Goal: Task Accomplishment & Management: Manage account settings

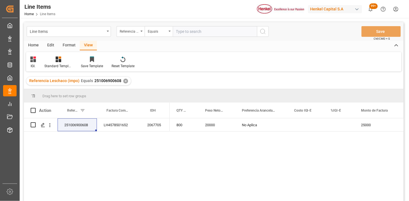
click at [186, 33] on input "text" at bounding box center [215, 31] width 84 height 11
paste input "251006900528"
type input "251006900528"
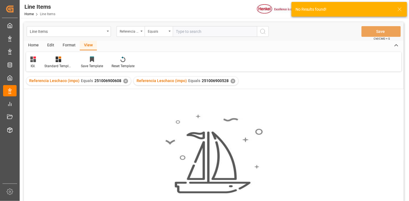
click at [123, 81] on div "✕" at bounding box center [125, 81] width 5 height 5
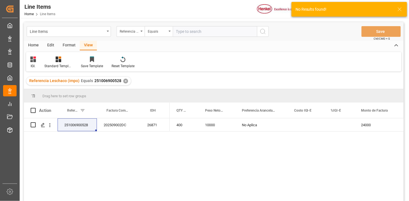
click at [34, 59] on icon at bounding box center [33, 59] width 6 height 6
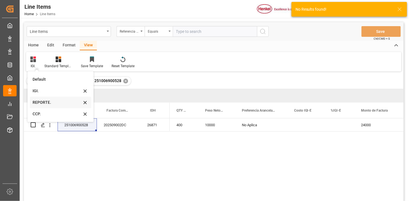
click at [37, 103] on div "REPORTE." at bounding box center [57, 102] width 49 height 6
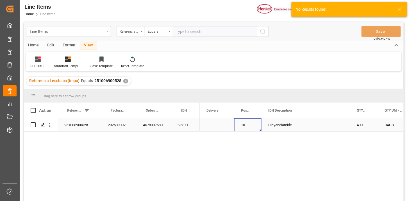
click at [248, 127] on div "10" at bounding box center [247, 124] width 27 height 13
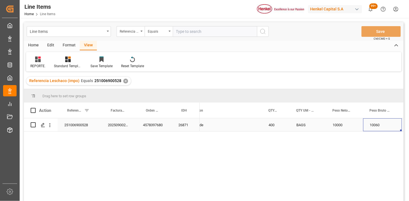
scroll to position [0, 142]
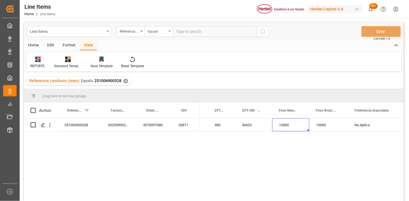
click at [318, 130] on div "10060" at bounding box center [328, 124] width 39 height 13
click at [325, 128] on div "10060" at bounding box center [328, 124] width 39 height 13
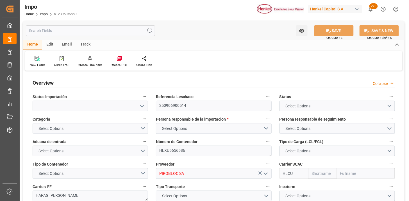
type input "Hapag Lloyd"
type input "Hapag Lloyd Aktiengesellschaft"
type input "2"
type input "66"
type input "2"
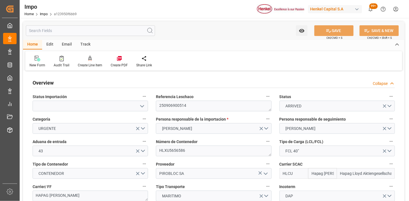
type input "28-08-2025"
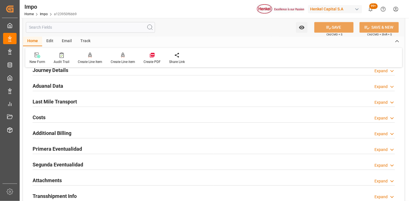
scroll to position [406, 0]
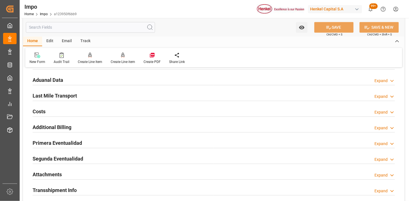
drag, startPoint x: 111, startPoint y: 80, endPoint x: 144, endPoint y: 112, distance: 46.9
click at [111, 80] on div "Aduanal Data Expand" at bounding box center [214, 79] width 363 height 11
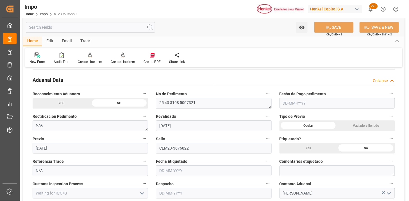
click at [297, 105] on input "text" at bounding box center [338, 103] width 116 height 11
type input "03-10-2025"
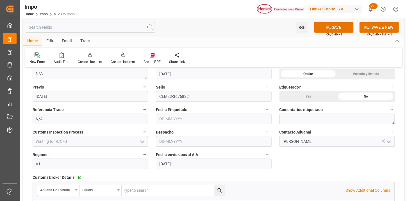
scroll to position [468, 0]
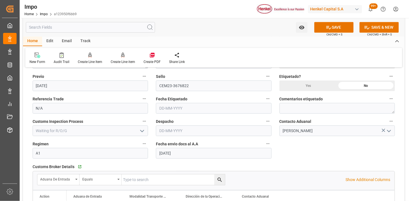
click at [173, 127] on input "text" at bounding box center [214, 130] width 116 height 11
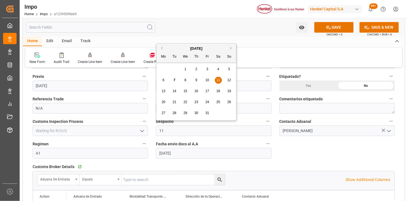
type input "11-10-2025"
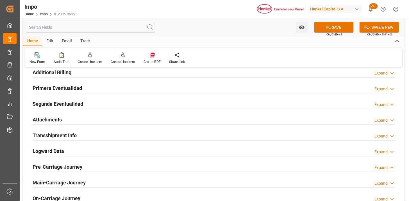
scroll to position [656, 0]
click at [85, 121] on div "Attachments Expand" at bounding box center [214, 119] width 363 height 11
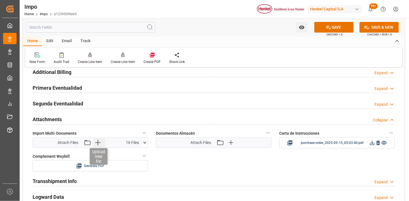
click at [101, 141] on icon "button" at bounding box center [97, 142] width 9 height 9
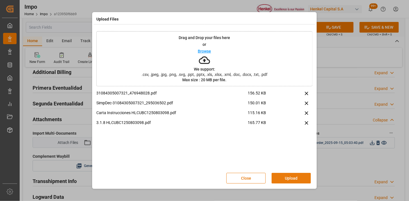
click at [293, 177] on button "Upload" at bounding box center [291, 178] width 39 height 11
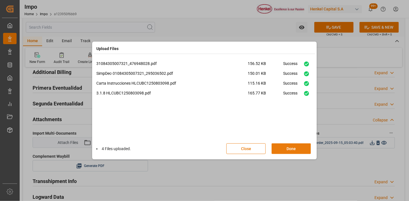
click at [291, 154] on div "Close Done" at bounding box center [272, 148] width 90 height 11
click at [292, 147] on button "Done" at bounding box center [291, 148] width 39 height 11
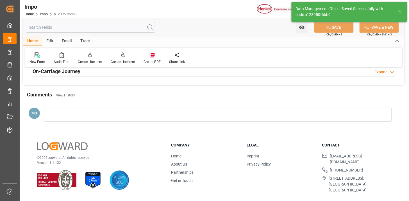
scroll to position [461, 0]
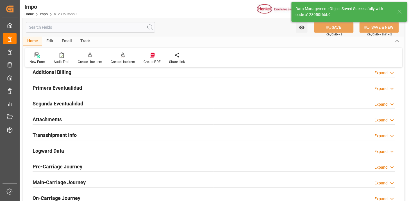
click at [108, 119] on div "Attachments Expand" at bounding box center [214, 119] width 363 height 11
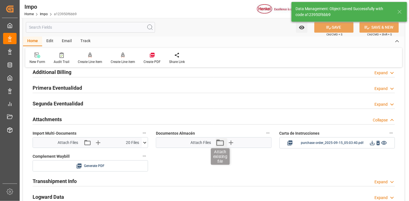
click at [223, 142] on icon "button" at bounding box center [220, 142] width 8 height 6
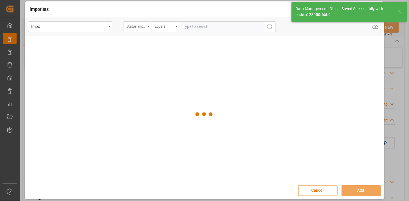
click at [141, 27] on div "Status Importación" at bounding box center [136, 25] width 19 height 6
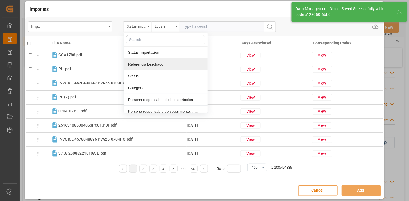
click at [155, 63] on div "Referencia Leschaco" at bounding box center [166, 64] width 84 height 12
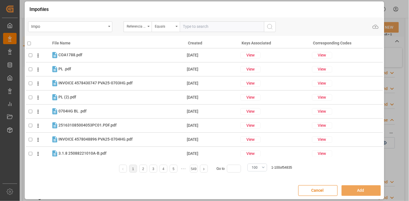
click at [189, 26] on input "text" at bounding box center [222, 26] width 84 height 11
paste input "250906900514"
type input "250906900514"
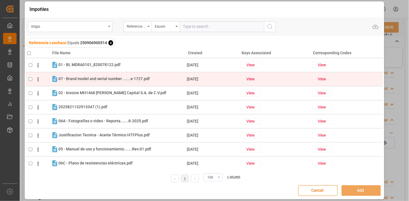
click at [116, 81] on span "07 - Brand model and serial number .......e 1727.pdf" at bounding box center [103, 78] width 91 height 4
click at [54, 78] on icon at bounding box center [54, 79] width 5 height 6
checkbox input "false"
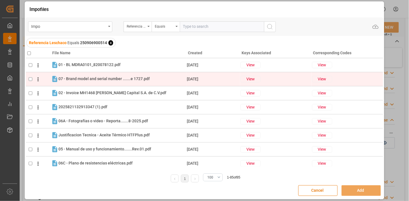
click at [40, 82] on icon at bounding box center [38, 79] width 6 height 6
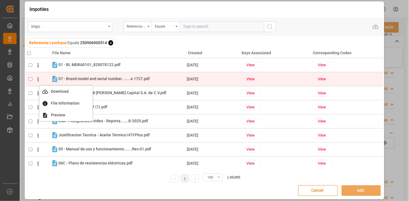
click at [38, 80] on icon at bounding box center [38, 79] width 1 height 4
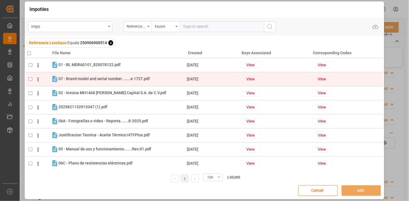
click at [38, 80] on icon at bounding box center [38, 79] width 1 height 4
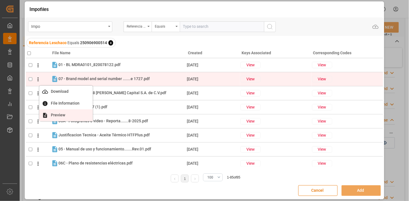
click at [55, 113] on span "Preview" at bounding box center [58, 115] width 20 height 4
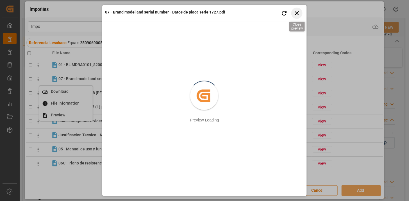
click at [294, 11] on icon "button" at bounding box center [297, 13] width 7 height 7
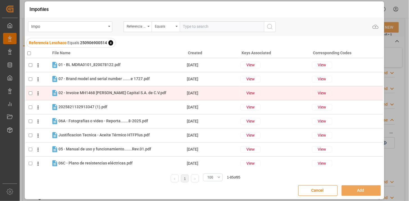
click at [30, 94] on input "checkbox" at bounding box center [31, 93] width 4 height 4
checkbox input "true"
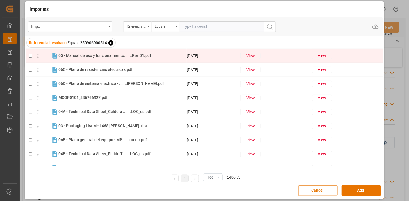
scroll to position [125, 0]
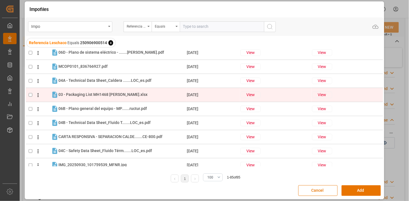
click at [155, 93] on div "03 - Packaging List MH1468 Henkel Salamanca.xlsx 03 - Packaging List MH1468 Hen…" at bounding box center [122, 94] width 128 height 7
checkbox input "true"
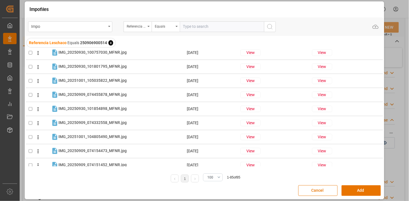
scroll to position [1086, 0]
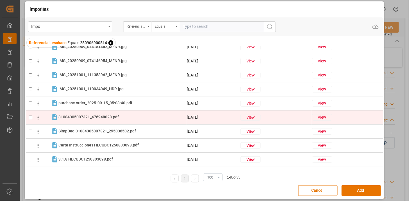
click at [99, 119] on div "31084305007321_476948028.pdf 31084305007321_476948028.pdf" at bounding box center [88, 117] width 60 height 6
checkbox input "true"
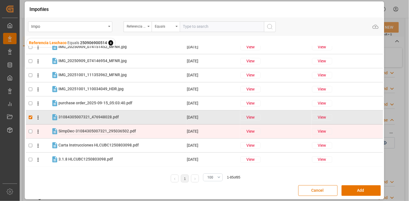
click at [96, 132] on span "SimpDec-31084305007321_295036502.pdf" at bounding box center [97, 131] width 78 height 4
checkbox input "true"
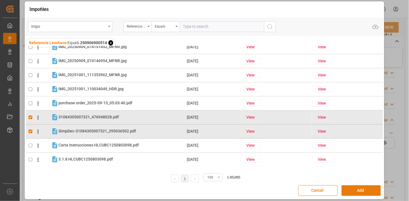
click at [350, 192] on button "Add" at bounding box center [361, 190] width 39 height 11
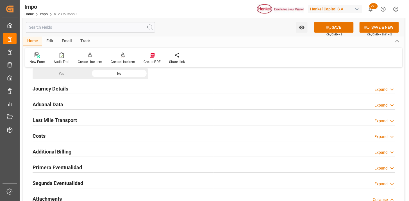
scroll to position [367, 0]
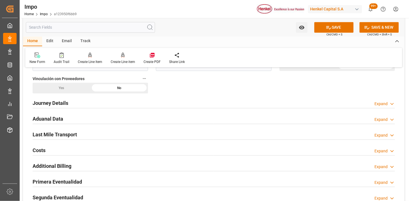
click at [123, 136] on div "Last Mile Transport Expand" at bounding box center [214, 134] width 363 height 11
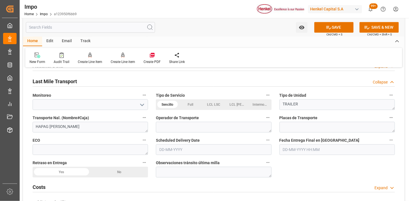
scroll to position [429, 0]
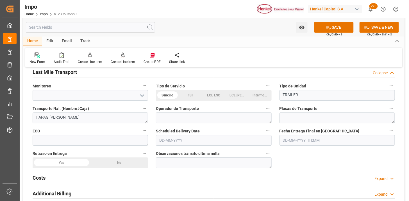
click at [193, 141] on input "text" at bounding box center [214, 140] width 116 height 11
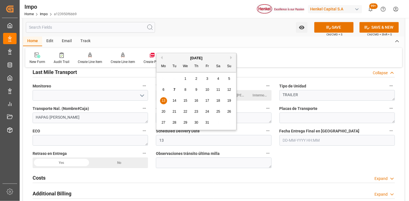
type input "13-10-2025"
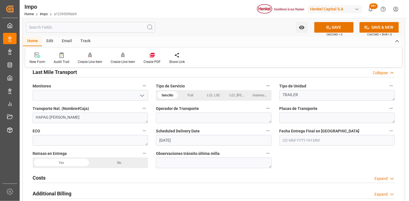
click at [154, 134] on div "Scheduled Delivery Date 13-10-2025" at bounding box center [213, 136] width 123 height 22
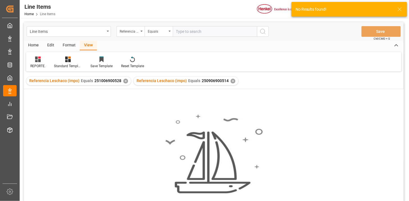
scroll to position [0, 142]
click at [125, 80] on div "✕" at bounding box center [125, 81] width 5 height 5
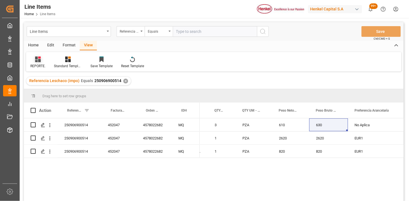
click at [36, 58] on icon at bounding box center [38, 59] width 6 height 6
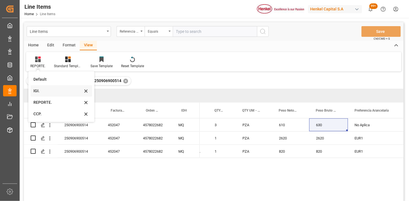
click at [46, 95] on div "IGI." at bounding box center [62, 91] width 62 height 12
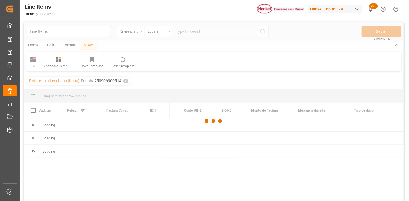
scroll to position [31, 0]
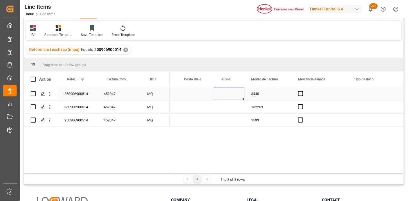
click at [227, 95] on div "Press SPACE to select this row." at bounding box center [229, 93] width 30 height 13
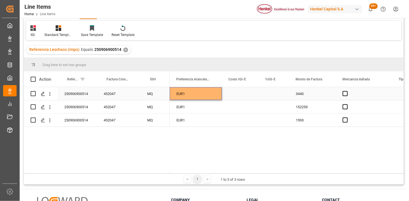
click at [271, 97] on div "Press SPACE to select this row." at bounding box center [274, 93] width 30 height 13
click at [271, 96] on input "Press SPACE to select this row." at bounding box center [273, 97] width 21 height 11
type input "0"
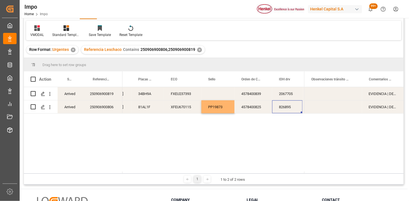
scroll to position [0, 328]
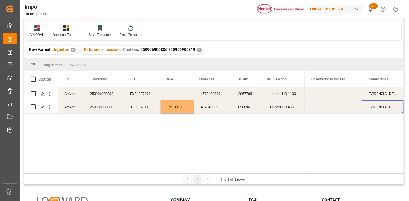
click at [181, 93] on div "Press SPACE to select this row." at bounding box center [177, 93] width 33 height 13
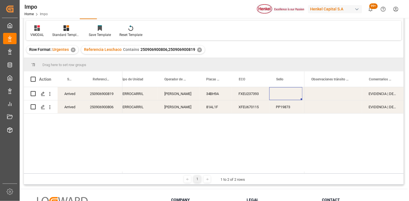
scroll to position [0, 257]
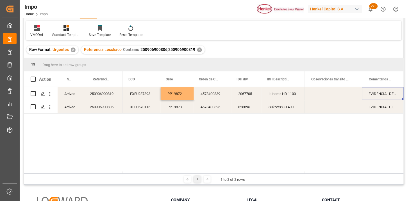
click at [388, 97] on div "EVIDENCIA | DESPACHO REPROGRAMADO POR SATURACIÓN EN PUERTO" at bounding box center [383, 93] width 42 height 13
click at [389, 96] on input "EVIDENCIA | DESPACHO REPROGRAMADO POR SATURACIÓN EN PUERTO" at bounding box center [383, 97] width 33 height 11
type input "DESPACHO REPROGRAMADO POR SATURACIÓN EN PUERTO"
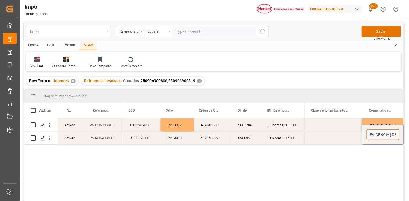
click at [384, 135] on input "EVIDENCIA | DESPACHO REPROGRAMADO POR SATURACIÓN EN PUERTO" at bounding box center [383, 134] width 33 height 11
type input "DESPACHO REPROGRAMADO POR SATURACIÓN EN PUERTO"
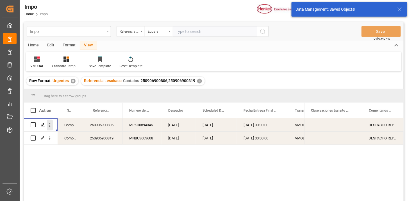
click at [51, 126] on icon "open menu" at bounding box center [50, 125] width 6 height 6
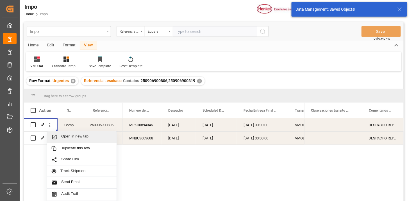
click at [68, 134] on span "Open in new tab" at bounding box center [86, 137] width 51 height 6
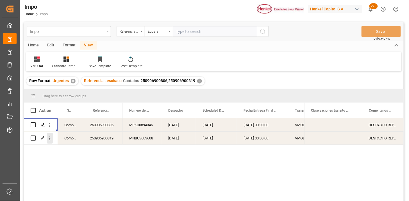
click at [51, 140] on icon "open menu" at bounding box center [50, 138] width 6 height 6
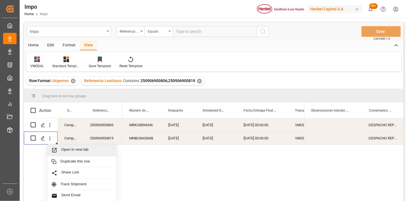
click at [64, 151] on span "Open in new tab" at bounding box center [86, 150] width 51 height 6
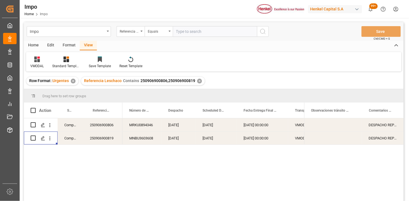
click at [212, 28] on input "text" at bounding box center [215, 31] width 84 height 11
paste input "251006900616"
type input "251006900616"
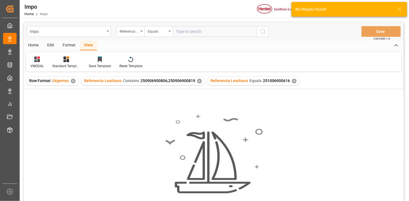
click at [199, 82] on div "✕" at bounding box center [199, 81] width 5 height 5
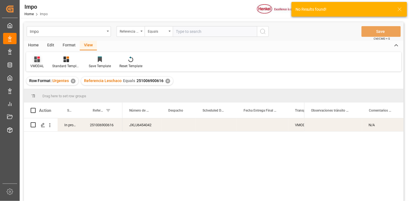
drag, startPoint x: 37, startPoint y: 61, endPoint x: 40, endPoint y: 67, distance: 6.8
click at [38, 61] on icon at bounding box center [37, 59] width 6 height 6
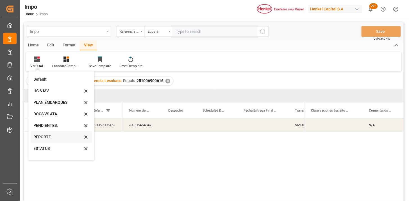
click at [58, 135] on div "REPORTE" at bounding box center [57, 137] width 49 height 6
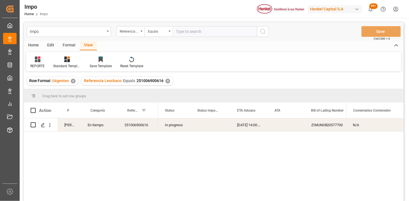
click at [275, 125] on div "Press SPACE to select this row." at bounding box center [286, 124] width 37 height 13
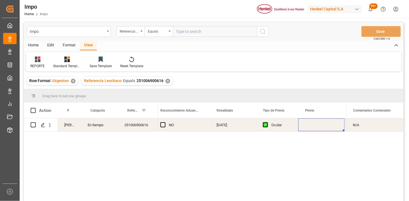
scroll to position [0, 619]
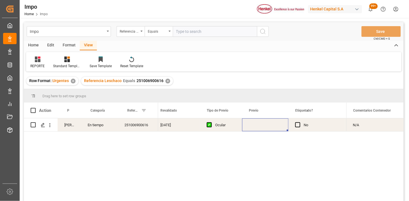
click at [263, 124] on div "Press SPACE to select this row." at bounding box center [265, 124] width 46 height 13
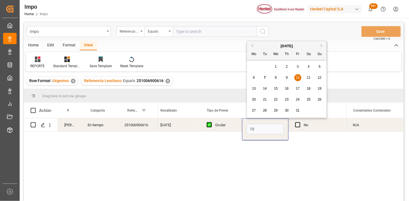
type input "10-10-2025"
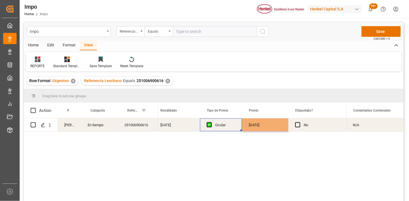
click at [238, 127] on div "Ocular" at bounding box center [221, 124] width 42 height 13
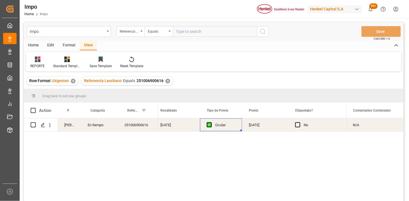
click at [35, 47] on div "Home" at bounding box center [33, 46] width 19 height 10
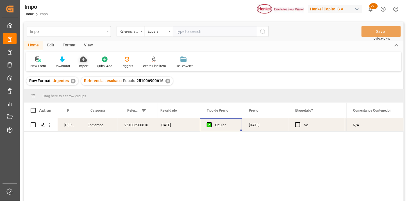
click at [87, 62] on div at bounding box center [83, 59] width 10 height 6
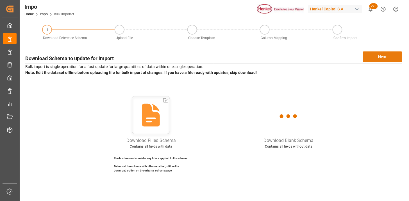
click at [380, 56] on button "Next" at bounding box center [382, 56] width 39 height 11
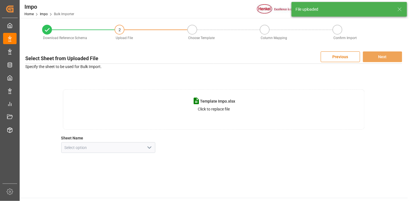
click at [150, 149] on icon "open menu" at bounding box center [149, 147] width 7 height 7
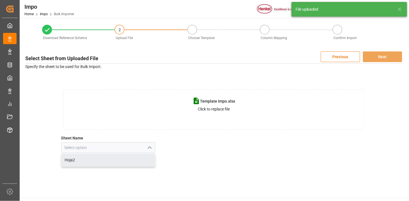
drag, startPoint x: 134, startPoint y: 165, endPoint x: 142, endPoint y: 163, distance: 8.3
click at [134, 165] on div "Hoja2" at bounding box center [109, 160] width 94 height 13
type input "Hoja2"
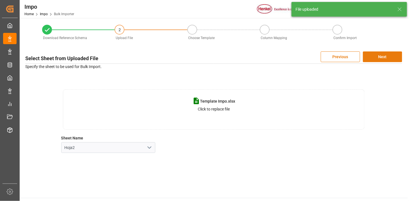
click at [390, 57] on button "Next" at bounding box center [382, 56] width 39 height 11
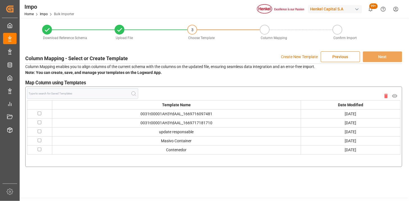
click at [40, 148] on input "checkbox" at bounding box center [40, 150] width 4 height 4
checkbox input "true"
click at [390, 55] on button "Next" at bounding box center [382, 56] width 39 height 11
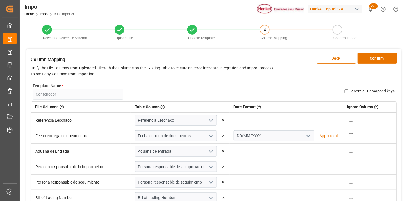
click at [349, 122] on div at bounding box center [370, 120] width 43 height 6
click at [349, 118] on input "checkbox" at bounding box center [351, 120] width 4 height 4
checkbox input "true"
click at [388, 56] on button "Confirm" at bounding box center [377, 58] width 39 height 11
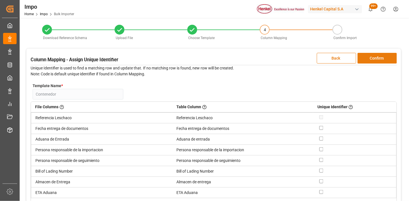
click at [388, 56] on button "Confirm" at bounding box center [377, 58] width 39 height 11
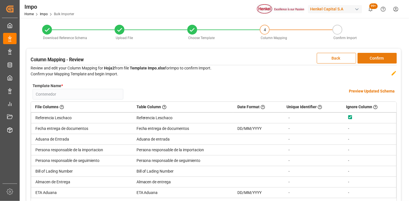
click at [388, 56] on button "Confirm" at bounding box center [377, 58] width 39 height 11
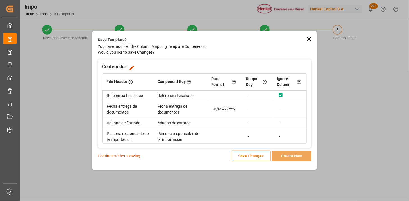
click at [123, 156] on p "Continue without saving" at bounding box center [119, 156] width 42 height 6
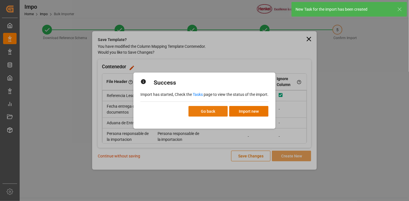
click at [222, 110] on button "Go back" at bounding box center [208, 111] width 39 height 11
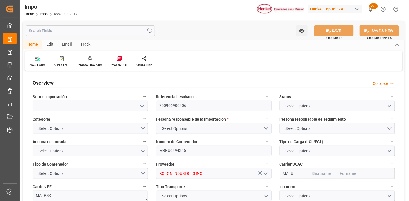
type input "Maersk"
type input "Maersk Line AS"
type input "1"
type input "30"
type input "36"
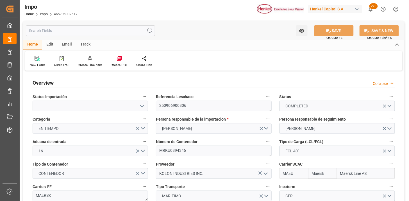
type input "[DATE]"
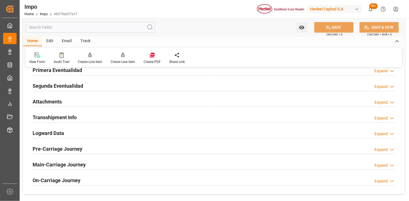
scroll to position [468, 0]
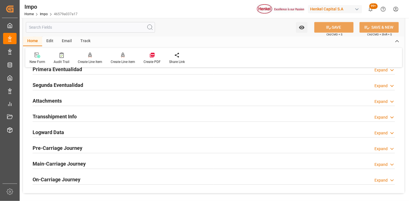
click at [91, 100] on div "Attachments Expand" at bounding box center [214, 100] width 363 height 11
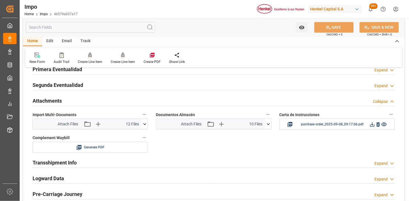
click at [267, 123] on icon at bounding box center [269, 124] width 6 height 6
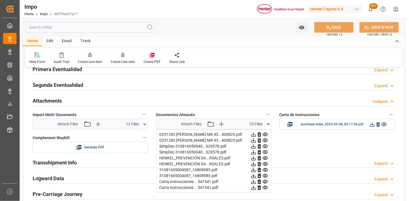
click at [260, 135] on icon at bounding box center [259, 134] width 3 height 4
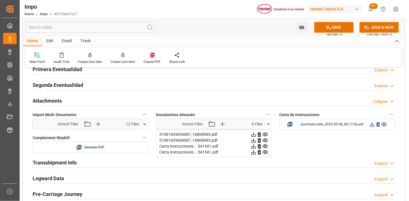
click at [260, 135] on icon at bounding box center [259, 134] width 3 height 4
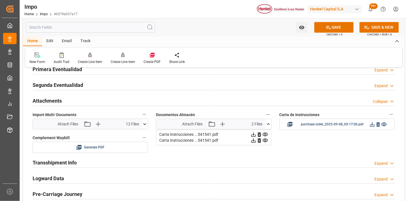
click at [260, 135] on icon at bounding box center [259, 134] width 3 height 4
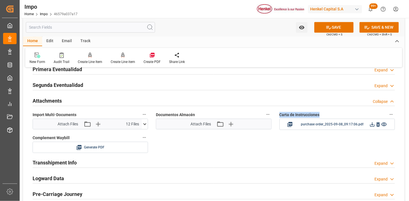
drag, startPoint x: 260, startPoint y: 135, endPoint x: 230, endPoint y: 124, distance: 32.6
click at [230, 124] on icon "button" at bounding box center [230, 123] width 9 height 9
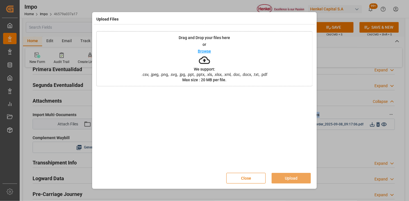
click at [252, 180] on button "Close" at bounding box center [246, 178] width 39 height 11
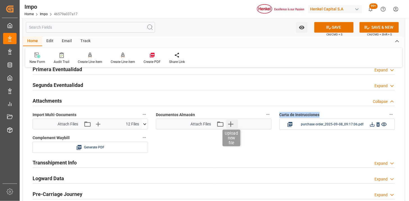
click at [231, 125] on icon "button" at bounding box center [230, 123] width 5 height 5
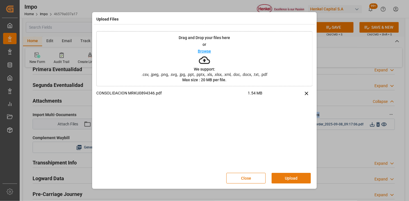
click at [297, 177] on button "Upload" at bounding box center [291, 178] width 39 height 11
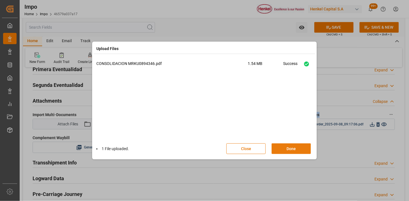
click at [296, 150] on button "Done" at bounding box center [291, 148] width 39 height 11
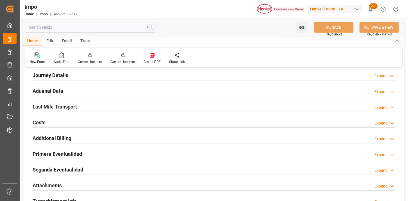
scroll to position [406, 0]
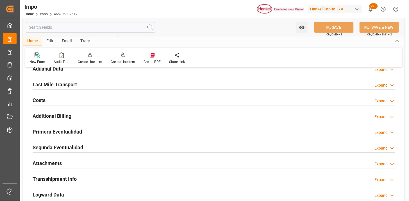
click at [89, 128] on div "Primera Eventualidad Expand" at bounding box center [214, 131] width 363 height 11
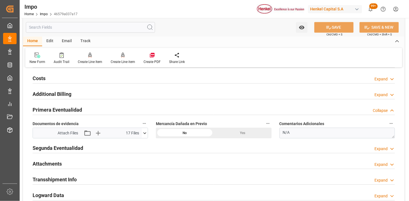
scroll to position [437, 0]
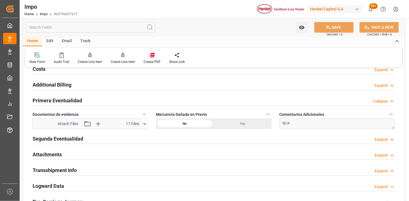
click at [80, 100] on h2 "Primera Eventualidad" at bounding box center [57, 101] width 49 height 8
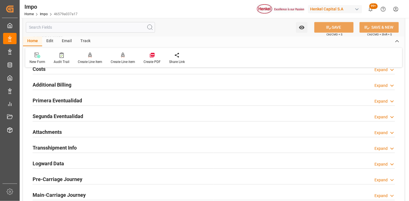
drag, startPoint x: 69, startPoint y: 131, endPoint x: 193, endPoint y: 116, distance: 124.5
click at [70, 131] on div "Attachments Expand" at bounding box center [214, 131] width 363 height 11
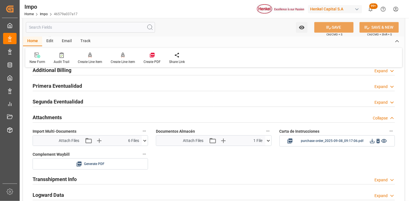
scroll to position [468, 0]
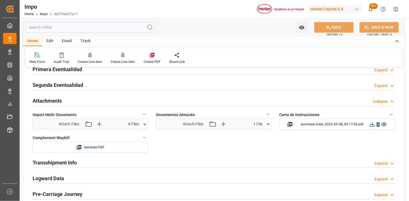
click at [266, 125] on icon at bounding box center [269, 124] width 6 height 6
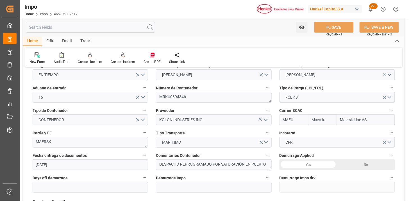
scroll to position [0, 0]
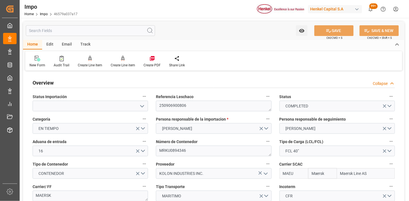
click at [70, 47] on div "Email" at bounding box center [67, 45] width 19 height 10
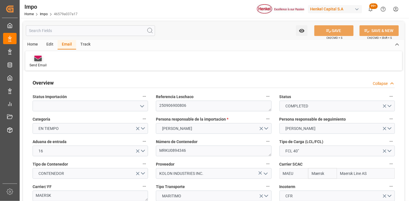
click at [39, 59] on icon at bounding box center [38, 59] width 8 height 4
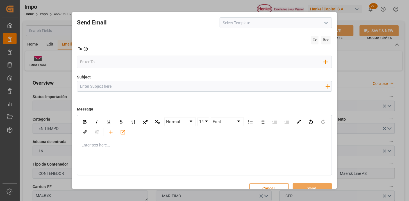
click at [323, 24] on icon "open menu" at bounding box center [326, 22] width 7 height 7
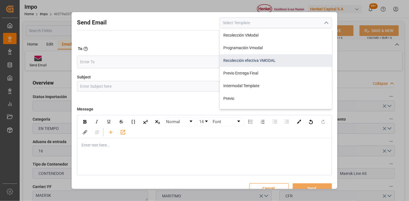
click at [281, 57] on div "Recolección efectiva VMODAL" at bounding box center [276, 60] width 112 height 13
type input "Recolección efectiva VMODAL"
type input "RECOLECCIÓN EFECTIVA || OC {{customerpoDerived}} || REF {{freightForwarderRefer…"
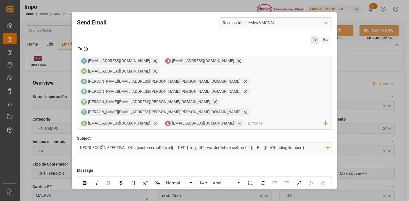
click at [314, 44] on span "Cc" at bounding box center [314, 40] width 7 height 9
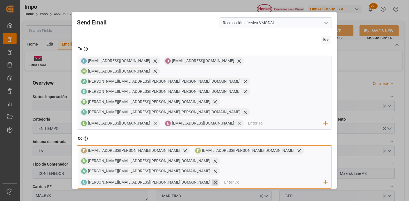
click at [213, 180] on icon at bounding box center [215, 183] width 6 height 6
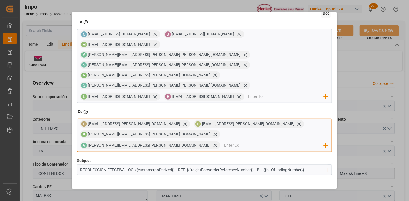
scroll to position [92, 0]
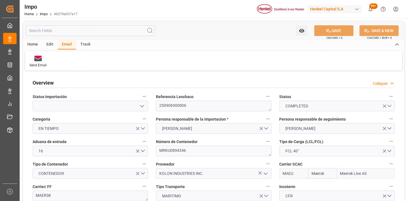
scroll to position [39, 0]
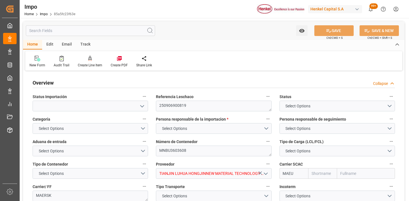
type input "Maersk"
type input "Maersk Line AS"
type input "1"
type input "50"
type input "20"
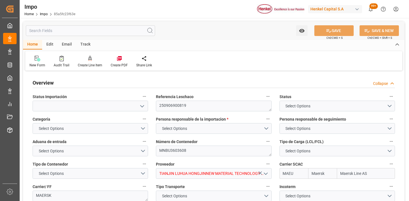
type input "[DATE]"
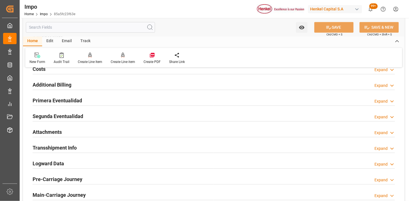
scroll to position [468, 0]
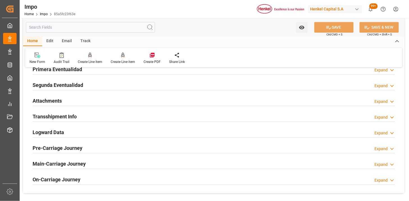
click at [117, 100] on div "Attachments Expand" at bounding box center [214, 100] width 363 height 11
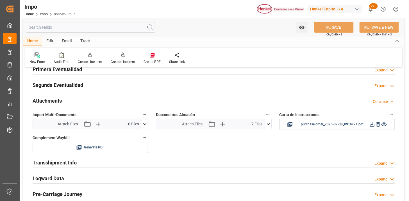
click at [268, 125] on icon at bounding box center [269, 124] width 6 height 6
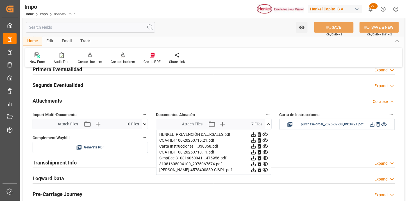
click at [259, 134] on icon at bounding box center [259, 134] width 3 height 4
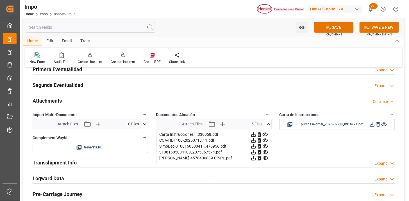
click at [259, 134] on icon at bounding box center [259, 134] width 3 height 4
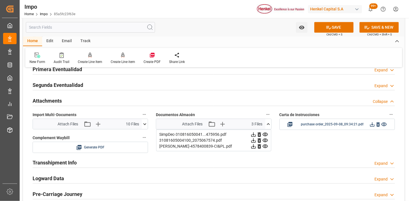
click at [259, 134] on icon at bounding box center [259, 134] width 3 height 4
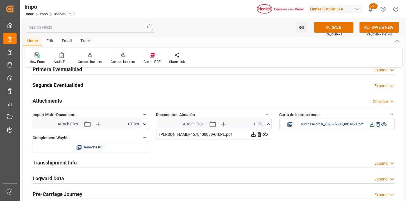
drag, startPoint x: 259, startPoint y: 134, endPoint x: 243, endPoint y: 132, distance: 16.5
click at [259, 134] on icon at bounding box center [260, 135] width 6 height 6
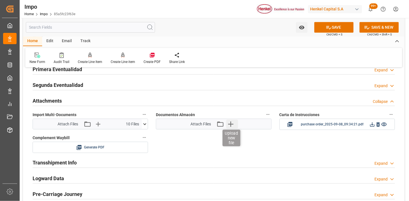
click at [232, 124] on icon "button" at bounding box center [230, 123] width 5 height 5
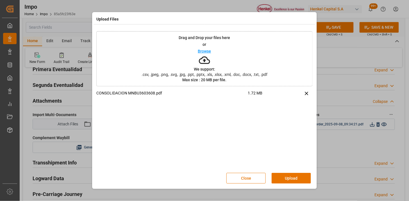
click at [282, 176] on button "Upload" at bounding box center [291, 178] width 39 height 11
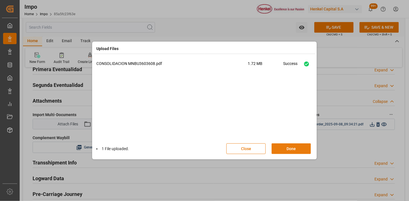
click at [291, 145] on button "Done" at bounding box center [291, 148] width 39 height 11
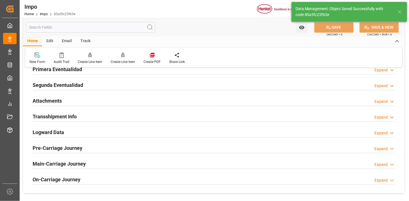
click at [65, 43] on div "Email" at bounding box center [67, 42] width 19 height 10
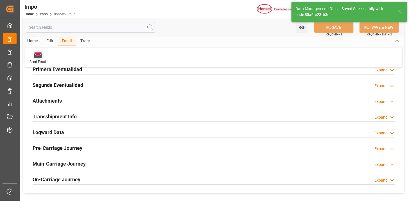
click at [38, 55] on icon at bounding box center [38, 53] width 8 height 3
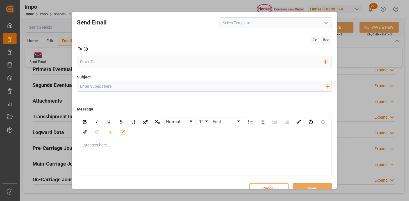
click at [327, 26] on icon "open menu" at bounding box center [326, 22] width 7 height 7
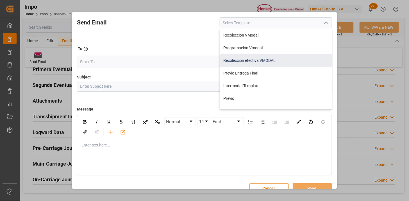
click at [271, 59] on div "Recolección efectiva VMODAL" at bounding box center [276, 60] width 112 height 13
type input "Recolección efectiva VMODAL"
type input "RECOLECCIÓN EFECTIVA || OC {{customerpoDerived}} || REF {{freightForwarderRefer…"
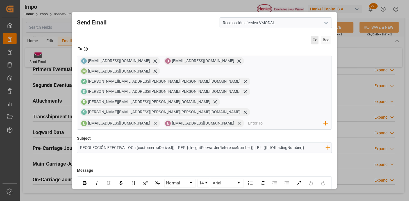
click at [315, 43] on span "Cc" at bounding box center [314, 40] width 7 height 9
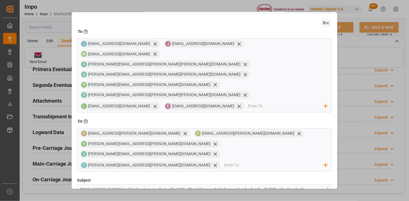
scroll to position [31, 0]
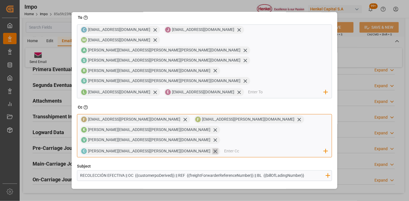
click at [214, 150] on icon at bounding box center [215, 151] width 3 height 3
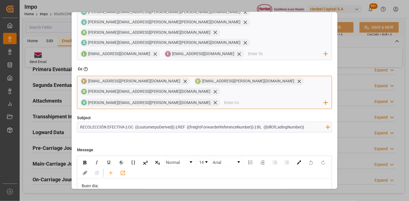
scroll to position [92, 0]
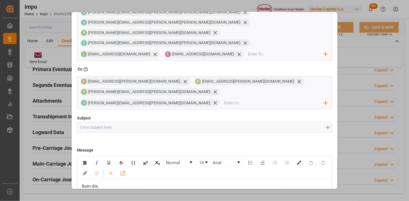
scroll to position [39, 0]
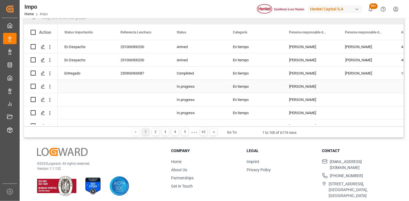
click at [293, 88] on div "Sheila Hernandez" at bounding box center [310, 86] width 56 height 13
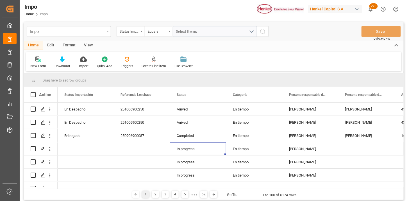
click at [86, 47] on div "View" at bounding box center [88, 46] width 17 height 10
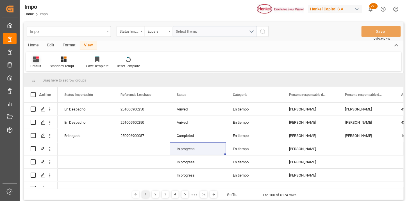
click at [37, 63] on div "Default" at bounding box center [35, 62] width 19 height 12
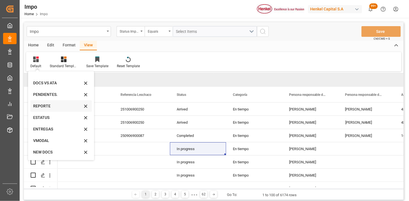
click at [51, 107] on div "REPORTE" at bounding box center [57, 106] width 49 height 6
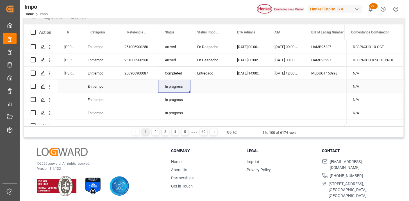
click at [290, 90] on div "Press SPACE to select this row." at bounding box center [286, 86] width 37 height 13
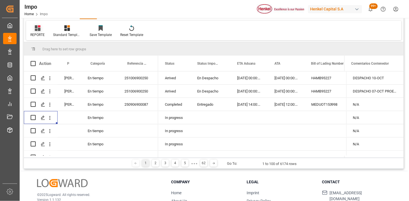
click at [42, 31] on div "REPORTE" at bounding box center [37, 31] width 23 height 12
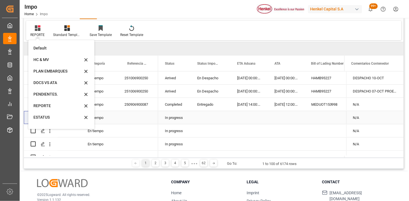
click at [226, 119] on div "Press SPACE to select this row." at bounding box center [211, 117] width 40 height 13
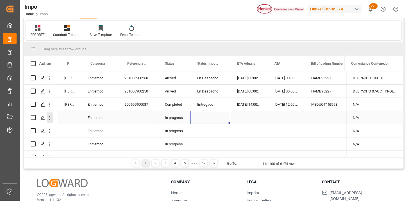
click at [49, 119] on icon "open menu" at bounding box center [50, 118] width 6 height 6
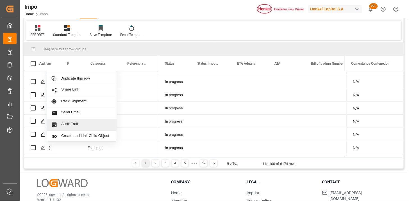
click at [86, 123] on span "Audit Trail" at bounding box center [86, 125] width 51 height 6
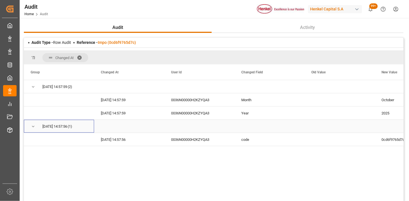
drag, startPoint x: 31, startPoint y: 129, endPoint x: 33, endPoint y: 127, distance: 3.0
click at [32, 128] on span "Press SPACE to select this row." at bounding box center [33, 126] width 5 height 13
click at [32, 126] on span "Press SPACE to select this row." at bounding box center [33, 126] width 5 height 5
click at [232, 118] on div "0036N00000H2KZYQA3" at bounding box center [199, 113] width 70 height 13
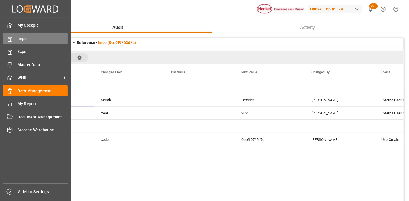
click at [22, 39] on span "Impo" at bounding box center [43, 39] width 50 height 6
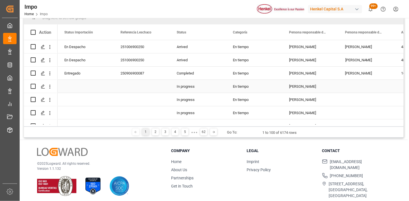
scroll to position [31, 0]
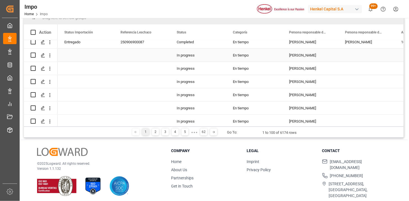
click at [49, 56] on icon "open menu" at bounding box center [50, 56] width 6 height 6
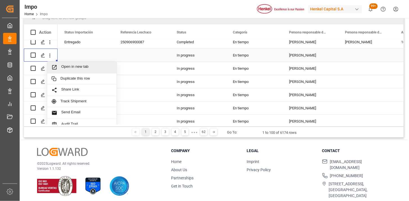
click at [66, 69] on span "Open in new tab" at bounding box center [86, 67] width 51 height 6
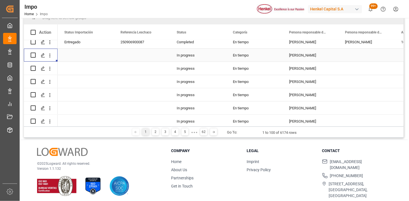
click at [35, 55] on input "Press Space to toggle row selection (unchecked)" at bounding box center [33, 55] width 5 height 5
checkbox input "true"
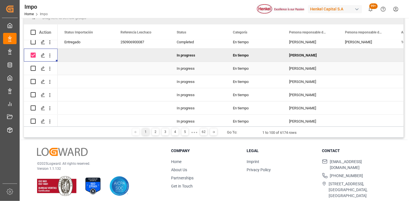
click at [35, 69] on input "Press Space to toggle row selection (unchecked)" at bounding box center [33, 68] width 5 height 5
checkbox input "true"
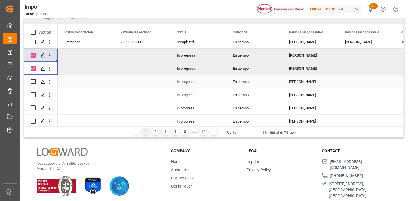
drag, startPoint x: 35, startPoint y: 82, endPoint x: 34, endPoint y: 94, distance: 11.5
click at [34, 83] on input "Press Space to toggle row selection (unchecked)" at bounding box center [33, 81] width 5 height 5
checkbox input "true"
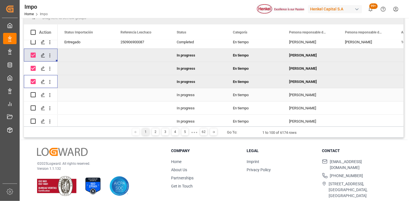
click at [33, 96] on input "Press Space to toggle row selection (unchecked)" at bounding box center [33, 94] width 5 height 5
checkbox input "true"
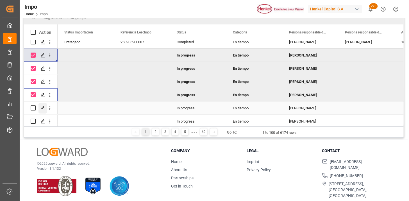
click at [33, 108] on input "Press Space to toggle row selection (unchecked)" at bounding box center [33, 107] width 5 height 5
checkbox input "true"
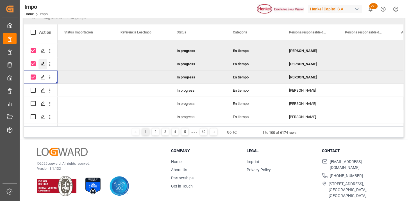
scroll to position [62, 0]
click at [31, 90] on input "Press Space to toggle row selection (unchecked)" at bounding box center [33, 89] width 5 height 5
checkbox input "true"
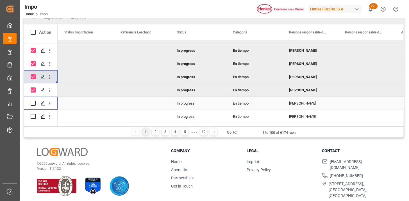
click at [34, 102] on input "Press Space to toggle row selection (unchecked)" at bounding box center [33, 103] width 5 height 5
checkbox input "true"
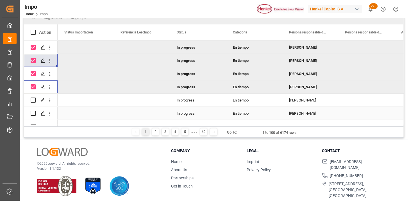
scroll to position [94, 0]
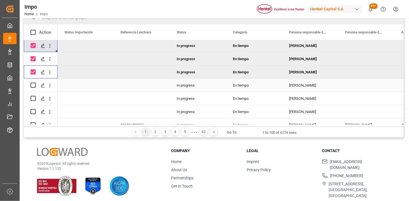
click at [33, 84] on input "Press Space to toggle row selection (unchecked)" at bounding box center [33, 85] width 5 height 5
checkbox input "true"
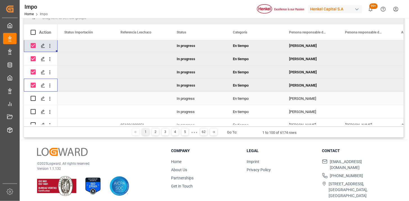
click at [31, 98] on input "Press Space to toggle row selection (unchecked)" at bounding box center [33, 98] width 5 height 5
checkbox input "true"
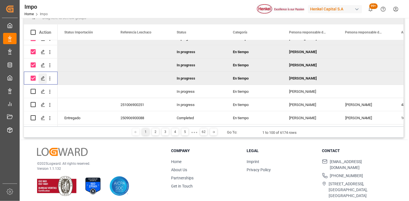
scroll to position [125, 0]
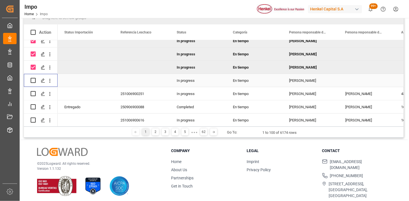
click at [35, 80] on input "Press Space to toggle row selection (unchecked)" at bounding box center [33, 80] width 5 height 5
checkbox input "true"
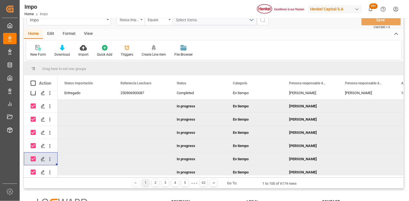
scroll to position [0, 0]
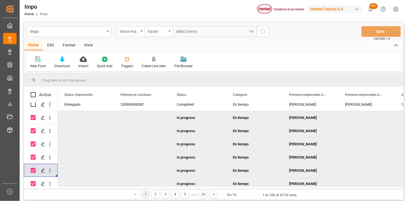
click at [51, 44] on div "Edit" at bounding box center [50, 46] width 15 height 10
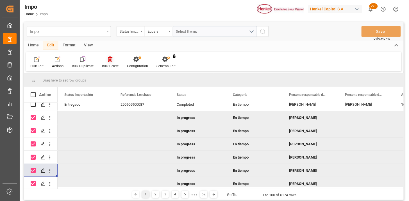
click at [109, 64] on div "Bulk Delete" at bounding box center [110, 66] width 17 height 5
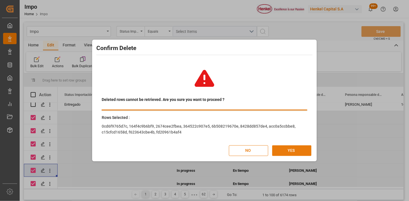
click at [283, 146] on button "YES" at bounding box center [291, 150] width 39 height 11
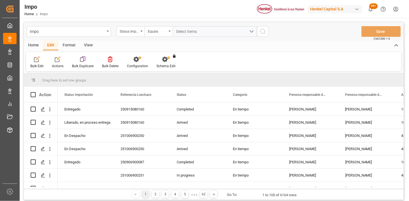
click at [40, 47] on div "Home" at bounding box center [33, 46] width 19 height 10
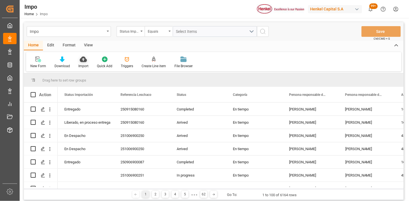
click at [82, 62] on icon at bounding box center [83, 59] width 7 height 6
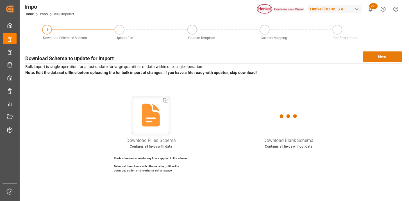
click at [380, 52] on button "Next" at bounding box center [382, 56] width 39 height 11
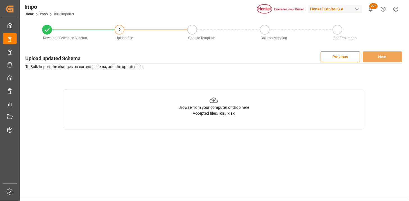
click at [221, 112] on u ".xls, .xlsx" at bounding box center [227, 113] width 16 height 4
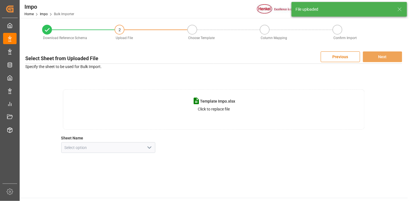
click at [147, 150] on icon "open menu" at bounding box center [149, 147] width 7 height 7
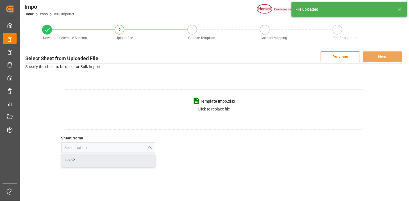
click at [133, 160] on div "Hoja2" at bounding box center [109, 160] width 94 height 13
type input "Hoja2"
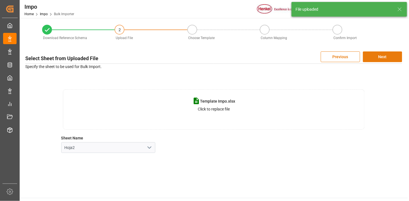
click at [392, 58] on button "Next" at bounding box center [382, 56] width 39 height 11
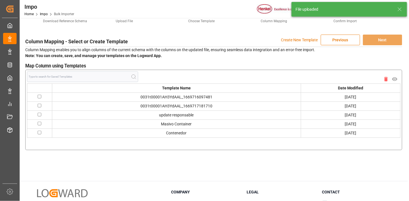
scroll to position [31, 0]
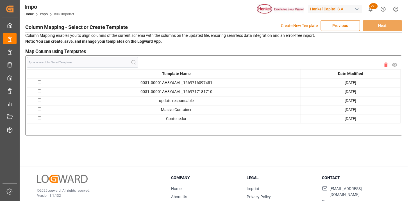
click at [175, 120] on td "Contenedor" at bounding box center [176, 118] width 249 height 9
click at [40, 118] on input "checkbox" at bounding box center [40, 118] width 4 height 4
checkbox input "true"
click at [389, 29] on button "Next" at bounding box center [382, 25] width 39 height 11
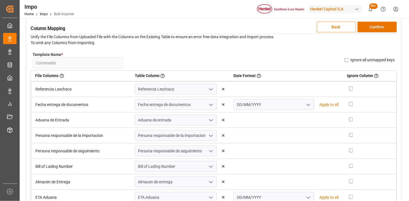
click at [349, 87] on input "checkbox" at bounding box center [351, 89] width 4 height 4
checkbox input "true"
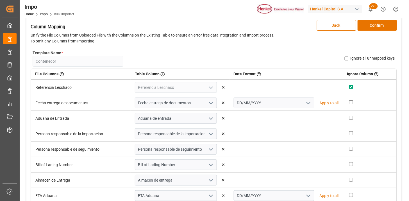
scroll to position [22, 0]
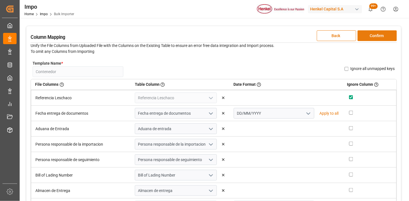
click at [376, 38] on button "Confirm" at bounding box center [377, 35] width 39 height 11
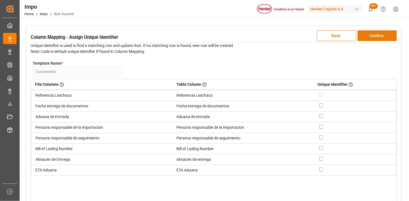
click at [376, 38] on button "Confirm" at bounding box center [377, 35] width 39 height 11
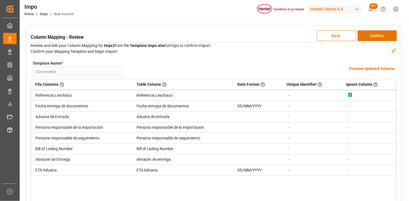
click at [362, 71] on h4 "Preview Updated Schema" at bounding box center [372, 69] width 46 height 6
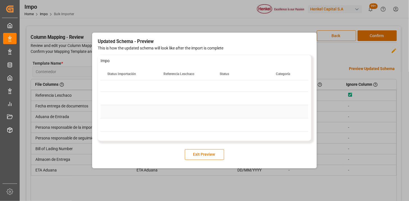
scroll to position [0, 0]
click at [220, 111] on div "Press SPACE to select this row." at bounding box center [241, 113] width 56 height 13
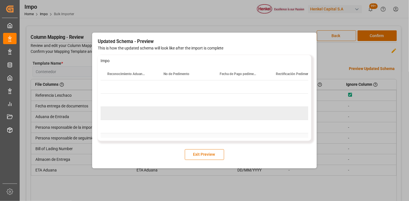
scroll to position [0, 2642]
click at [203, 155] on button "Exit Preview" at bounding box center [204, 154] width 39 height 11
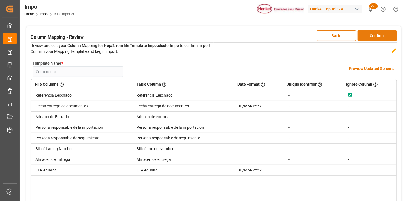
click at [374, 34] on button "Confirm" at bounding box center [377, 35] width 39 height 11
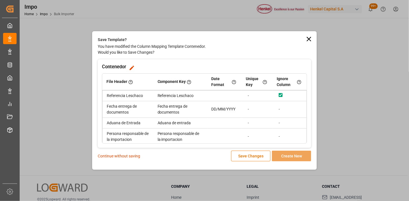
click at [115, 157] on p "Continue without saving" at bounding box center [119, 156] width 42 height 6
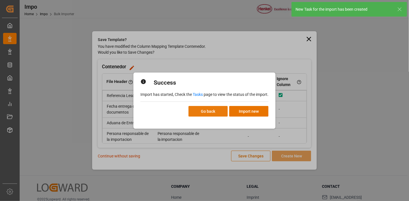
click at [209, 114] on button "Go back" at bounding box center [208, 111] width 39 height 11
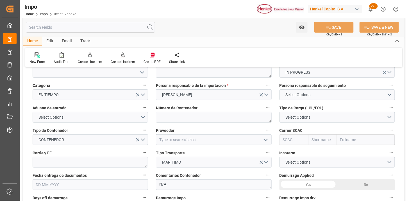
scroll to position [31, 0]
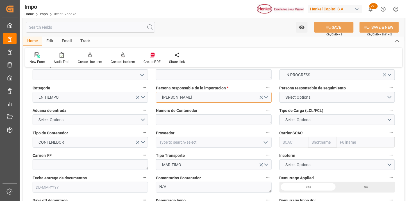
click at [268, 95] on button "SHEILA HERNANDEZ" at bounding box center [214, 97] width 116 height 11
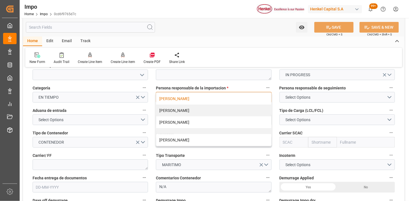
click at [268, 95] on div "SHEILA HERNANDEZ" at bounding box center [213, 99] width 115 height 12
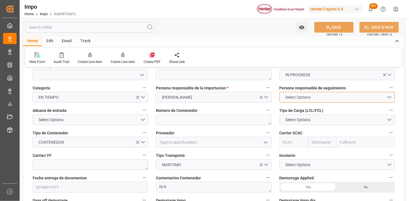
click at [390, 96] on button "Select Options" at bounding box center [338, 97] width 116 height 11
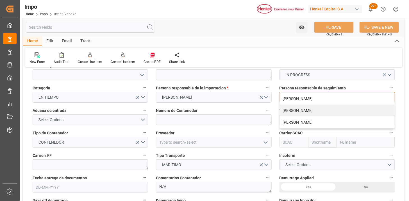
click at [390, 96] on div "KARLA CHAVEZ" at bounding box center [337, 99] width 115 height 12
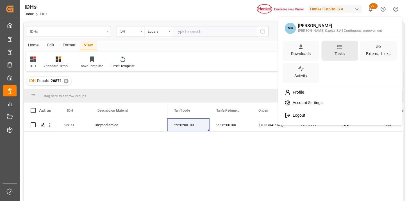
click at [343, 47] on icon at bounding box center [340, 47] width 6 height 6
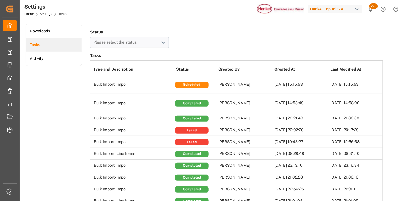
drag, startPoint x: 93, startPoint y: 118, endPoint x: 370, endPoint y: 116, distance: 277.1
click at [370, 116] on tr "Bulk Import - Impo Completed [PERSON_NAME] [DATE] 20:21:48 [DATE] 21:08:08 No A…" at bounding box center [294, 118] width 408 height 12
click at [107, 129] on td "Bulk Import - Impo" at bounding box center [132, 130] width 84 height 12
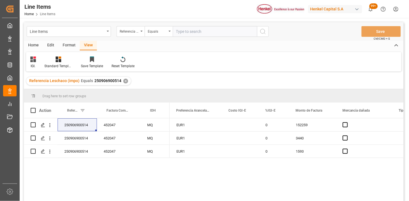
click at [35, 44] on div "Home" at bounding box center [33, 46] width 19 height 10
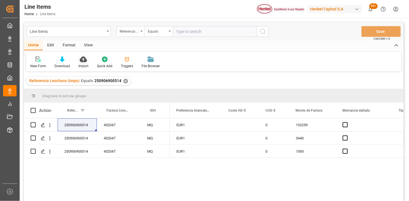
click at [82, 61] on icon at bounding box center [83, 59] width 7 height 6
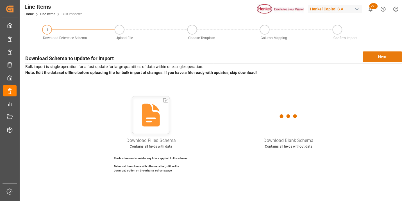
click at [384, 56] on button "Next" at bounding box center [382, 56] width 39 height 11
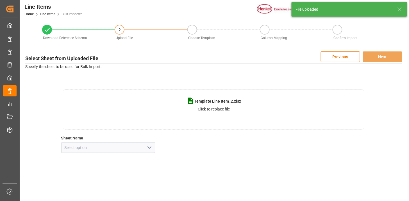
click at [150, 147] on polyline "open menu" at bounding box center [149, 148] width 3 height 2
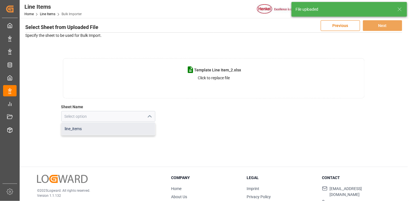
click at [113, 127] on div "line_items" at bounding box center [109, 129] width 94 height 13
type input "line_items"
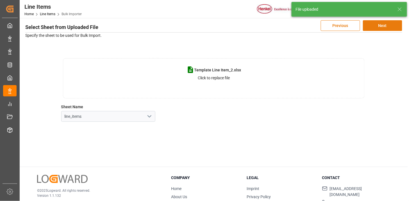
click at [389, 27] on button "Next" at bounding box center [382, 25] width 39 height 11
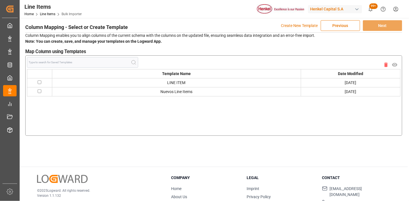
click at [39, 83] on input "checkbox" at bounding box center [40, 82] width 4 height 4
checkbox input "true"
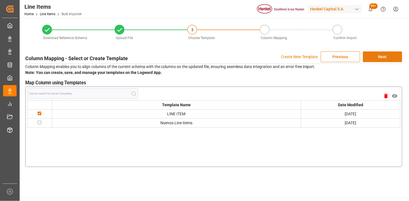
click at [387, 58] on button "Next" at bounding box center [382, 56] width 39 height 11
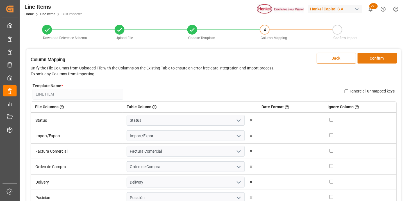
click at [368, 61] on button "Confirm" at bounding box center [377, 58] width 39 height 11
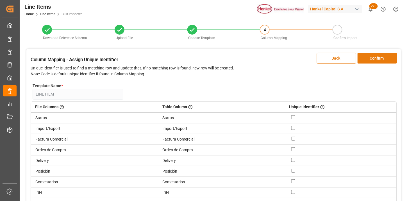
click at [362, 58] on button "Confirm" at bounding box center [377, 58] width 39 height 11
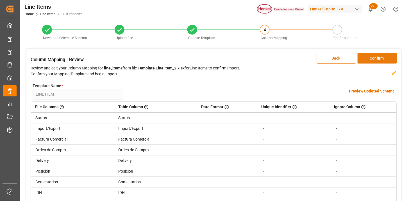
click at [363, 59] on button "Confirm" at bounding box center [377, 58] width 39 height 11
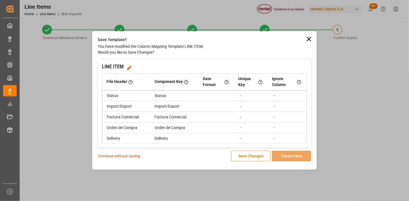
click at [134, 157] on p "Continue without saving" at bounding box center [119, 156] width 42 height 6
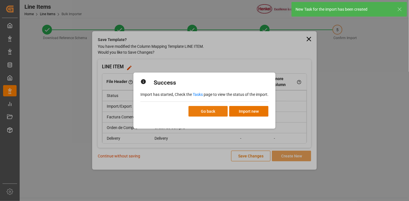
click at [206, 111] on button "Go back" at bounding box center [208, 111] width 39 height 11
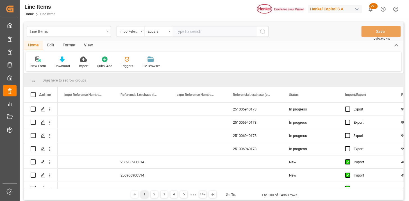
click at [90, 42] on div "View" at bounding box center [88, 46] width 17 height 10
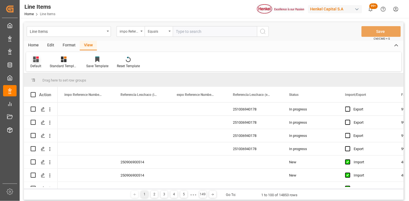
drag, startPoint x: 42, startPoint y: 55, endPoint x: 39, endPoint y: 67, distance: 12.5
click at [36, 56] on icon at bounding box center [36, 59] width 6 height 6
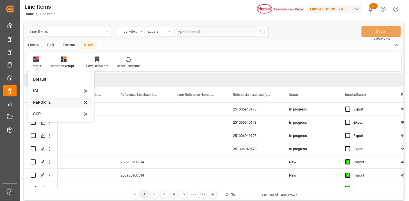
click at [42, 100] on div "REPORTE." at bounding box center [57, 102] width 49 height 6
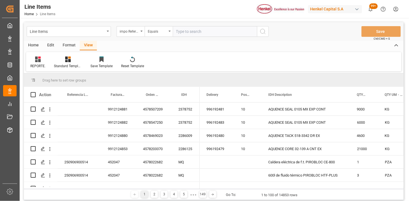
scroll to position [31, 0]
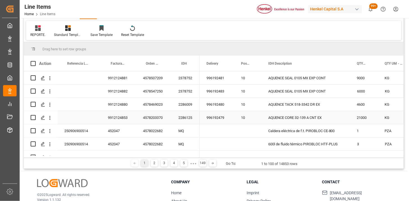
click at [192, 118] on div "2286125" at bounding box center [186, 117] width 28 height 13
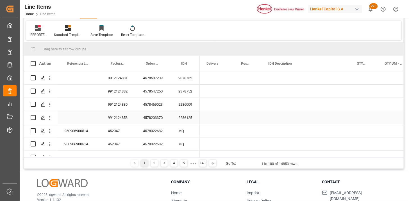
scroll to position [0, 0]
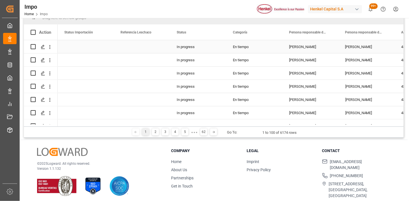
click at [198, 46] on div "In progress" at bounding box center [198, 46] width 56 height 13
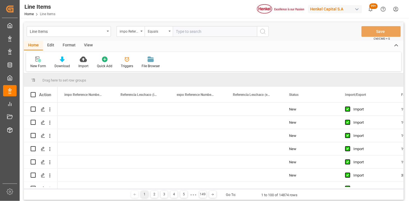
click at [88, 44] on div "View" at bounding box center [88, 46] width 17 height 10
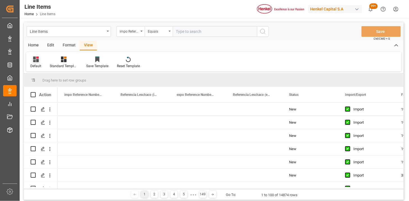
click at [37, 60] on icon at bounding box center [36, 59] width 6 height 6
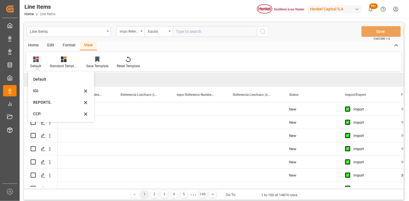
click at [37, 103] on div "REPORTE." at bounding box center [57, 102] width 49 height 6
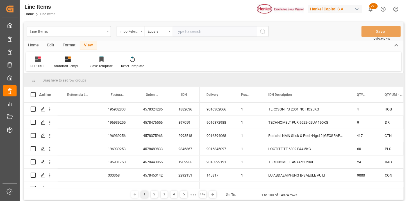
click at [138, 33] on div "impo Reference Number WF" at bounding box center [129, 31] width 19 height 6
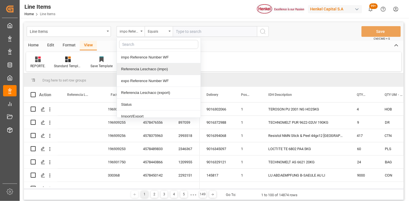
click at [140, 69] on div "Referencia Leschaco (impo)" at bounding box center [159, 69] width 84 height 12
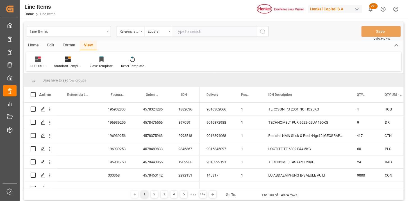
click at [191, 28] on input "text" at bounding box center [215, 31] width 84 height 11
paste input "250906900477"
type input "250906900477"
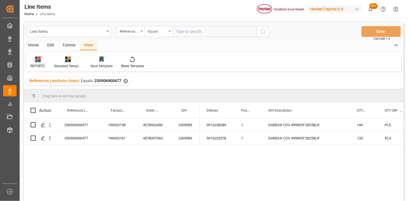
click at [41, 62] on div at bounding box center [37, 59] width 15 height 6
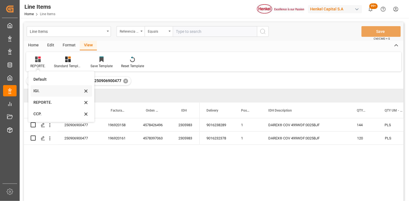
click at [40, 93] on div "IGI." at bounding box center [57, 91] width 49 height 6
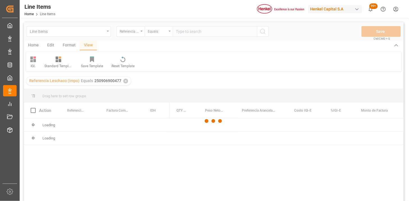
scroll to position [31, 0]
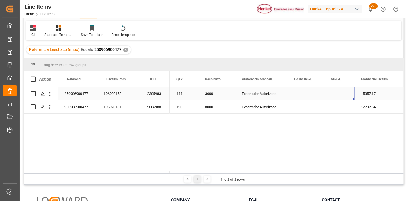
click at [338, 93] on div "Press SPACE to select this row." at bounding box center [339, 93] width 30 height 13
click at [338, 93] on input "Press SPACE to select this row." at bounding box center [339, 97] width 21 height 11
type input "0"
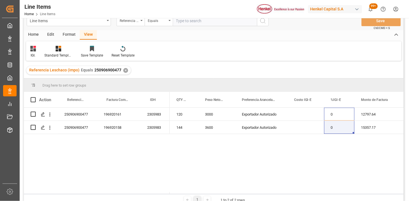
scroll to position [0, 0]
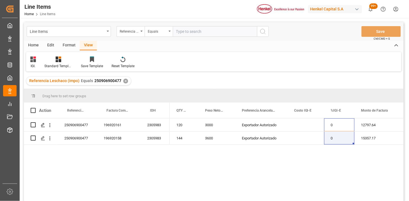
click at [198, 35] on input "text" at bounding box center [215, 31] width 84 height 11
paste input "251006900572"
type input "251006900572"
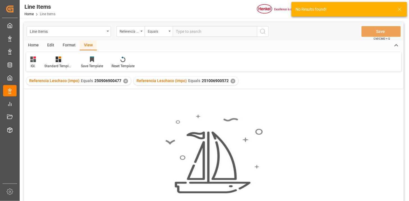
click at [125, 81] on div "✕" at bounding box center [125, 81] width 5 height 5
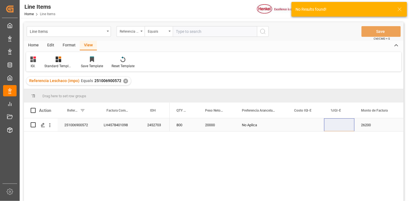
click at [340, 124] on div "Press SPACE to select this row." at bounding box center [339, 124] width 30 height 13
click at [340, 124] on input "Press SPACE to select this row." at bounding box center [339, 128] width 21 height 11
type input "0"
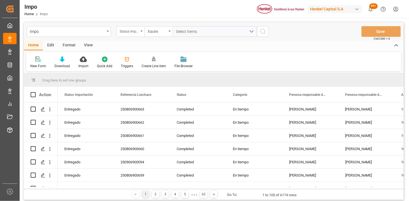
drag, startPoint x: 0, startPoint y: 0, endPoint x: 139, endPoint y: 33, distance: 143.3
click at [139, 33] on div "Status Importación" at bounding box center [131, 31] width 28 height 11
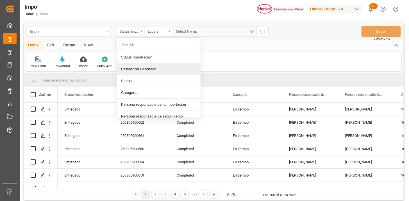
click at [153, 66] on div "Referencia Leschaco" at bounding box center [159, 69] width 84 height 12
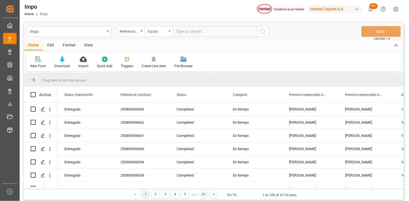
click at [210, 29] on input "text" at bounding box center [215, 31] width 84 height 11
type input "251006900423"
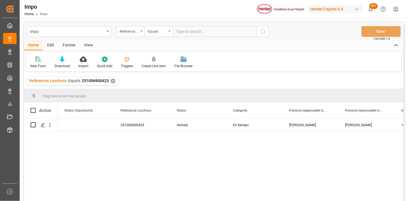
click at [85, 44] on div "View" at bounding box center [88, 46] width 17 height 10
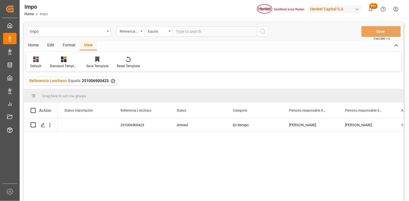
drag, startPoint x: 33, startPoint y: 65, endPoint x: 36, endPoint y: 70, distance: 5.4
click at [33, 66] on div "Default" at bounding box center [35, 66] width 11 height 5
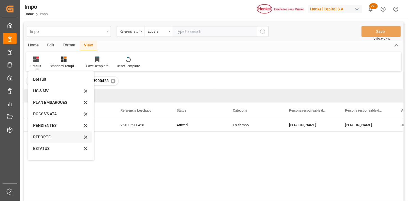
click at [51, 141] on div "REPORTE" at bounding box center [61, 137] width 62 height 12
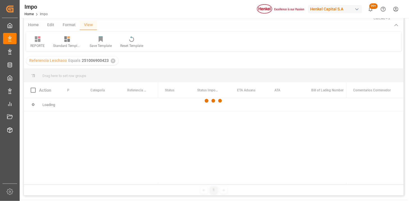
scroll to position [31, 0]
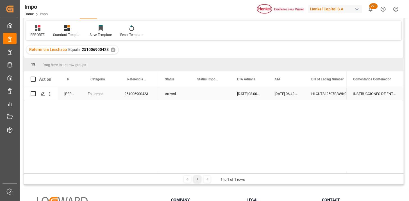
click at [197, 92] on div "Press SPACE to select this row." at bounding box center [211, 93] width 40 height 13
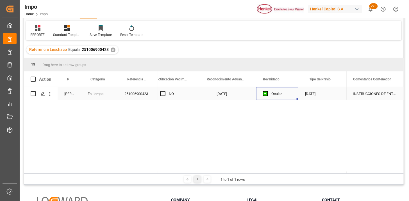
scroll to position [0, 619]
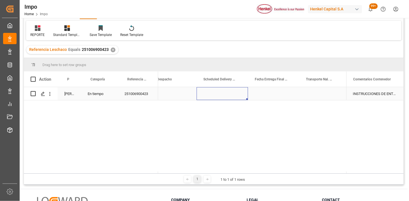
click at [318, 94] on div "Press SPACE to select this row." at bounding box center [322, 93] width 45 height 13
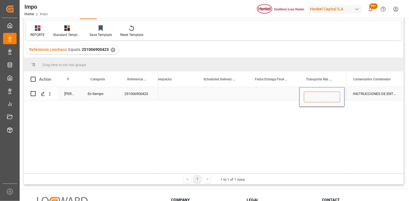
click at [318, 94] on input "Press SPACE to select this row." at bounding box center [322, 97] width 36 height 11
type input "VMODAL / ROE"
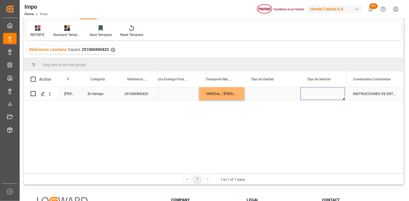
click at [231, 95] on div "VMODAL / ROE" at bounding box center [221, 93] width 45 height 13
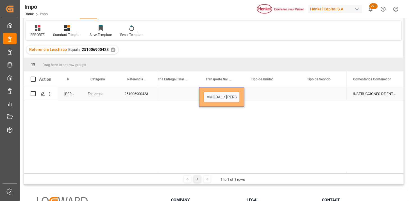
drag, startPoint x: 231, startPoint y: 95, endPoint x: 234, endPoint y: 96, distance: 3.1
click at [232, 96] on input "VMODAL / ROE" at bounding box center [222, 97] width 36 height 11
type input "VMODAL / ROFE"
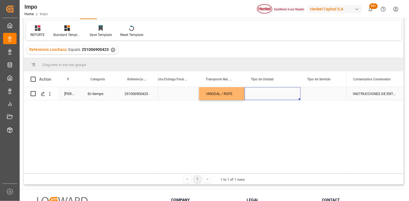
click at [262, 97] on div "Press SPACE to select this row." at bounding box center [273, 93] width 56 height 13
click at [262, 97] on input "Press SPACE to select this row." at bounding box center [272, 97] width 47 height 11
type input "FERROCARRIL"
click at [311, 98] on div "Press SPACE to select this row." at bounding box center [323, 93] width 44 height 13
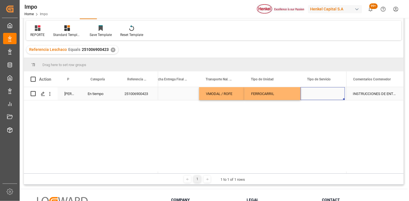
click at [312, 97] on div "Press SPACE to select this row." at bounding box center [323, 93] width 44 height 13
click at [321, 93] on div "Press SPACE to select this row." at bounding box center [323, 93] width 44 height 13
click at [338, 96] on button "Select" at bounding box center [322, 97] width 35 height 11
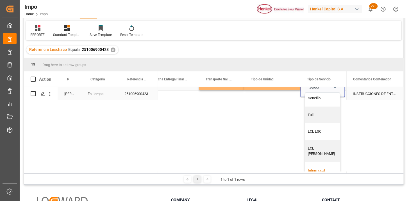
click at [318, 162] on div "Intermodal" at bounding box center [323, 170] width 35 height 17
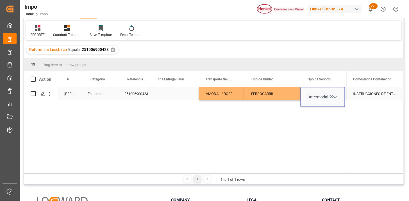
click at [367, 93] on div "INSTRUCCIONES DE ENTREGA" at bounding box center [375, 93] width 57 height 13
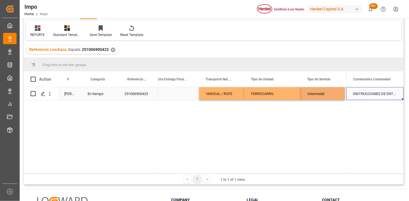
click at [368, 93] on div "INSTRUCCIONES DE ENTREGA" at bounding box center [375, 93] width 57 height 13
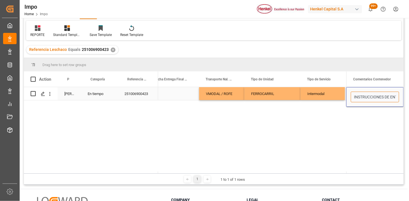
click at [368, 93] on input "INSTRUCCIONES DE ENTREGA" at bounding box center [375, 97] width 48 height 11
type input "N/A"
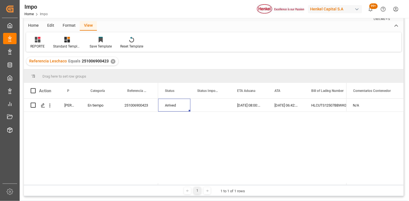
scroll to position [0, 0]
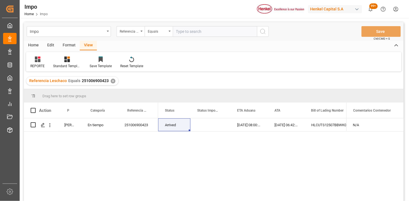
click at [196, 33] on input "text" at bounding box center [215, 31] width 84 height 11
paste input "250906900477"
type input "250906900477"
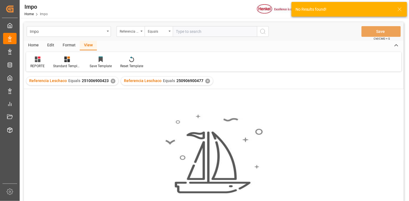
click at [112, 82] on div "✕" at bounding box center [113, 81] width 5 height 5
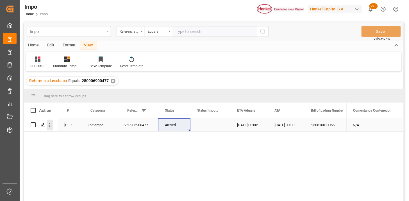
click at [51, 127] on icon "open menu" at bounding box center [50, 125] width 6 height 6
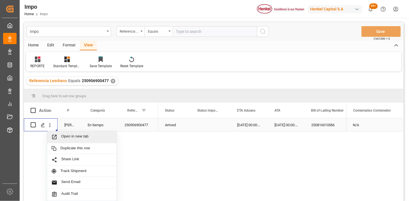
click at [68, 137] on span "Open in new tab" at bounding box center [86, 137] width 51 height 6
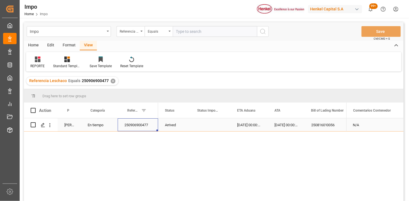
click at [186, 28] on input "text" at bounding box center [215, 31] width 84 height 11
paste input "251015080095"
type input "251015080095"
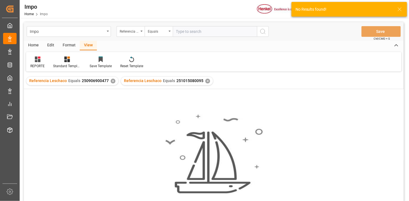
click at [112, 82] on div "✕" at bounding box center [113, 81] width 5 height 5
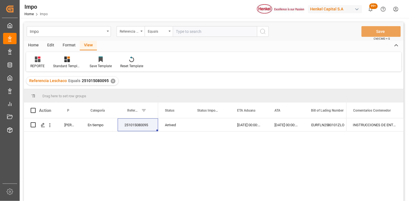
click at [201, 128] on div "Press SPACE to select this row." at bounding box center [211, 124] width 40 height 13
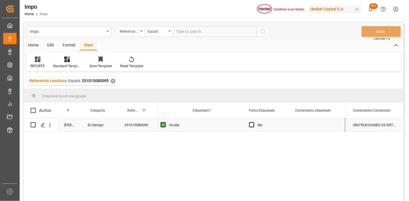
scroll to position [0, 722]
click at [266, 126] on div "Press SPACE to select this row." at bounding box center [265, 124] width 45 height 13
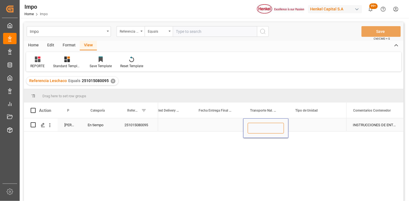
click at [266, 126] on input "Press SPACE to select this row." at bounding box center [266, 128] width 36 height 11
type input "LESCHACO"
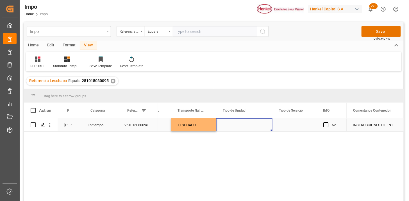
click at [234, 126] on div "Press SPACE to select this row." at bounding box center [244, 124] width 56 height 13
click at [234, 126] on input "Press SPACE to select this row." at bounding box center [244, 128] width 47 height 11
type input "CONSOLIDADO"
click at [301, 126] on div "Press SPACE to select this row." at bounding box center [295, 124] width 44 height 13
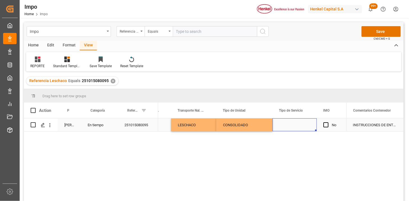
click at [301, 126] on div "Press SPACE to select this row." at bounding box center [295, 124] width 44 height 13
click at [305, 127] on button "Select" at bounding box center [294, 128] width 35 height 11
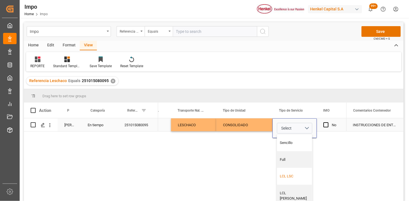
click at [298, 175] on div "LCL LSC" at bounding box center [294, 176] width 29 height 6
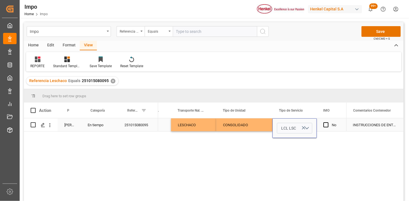
click at [379, 126] on div "INSTRUCCIONES DE ENTREGA" at bounding box center [375, 124] width 57 height 13
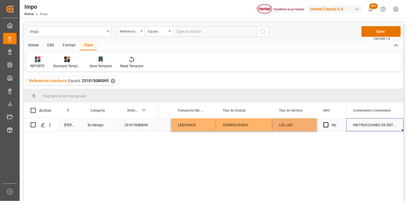
click at [379, 126] on div "INSTRUCCIONES DE ENTREGA" at bounding box center [375, 124] width 57 height 13
click at [379, 126] on input "INSTRUCCIONES DE ENTREGA" at bounding box center [375, 128] width 48 height 11
type input "N/A"
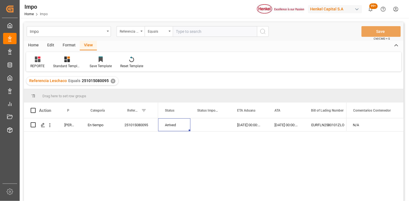
click at [203, 37] on input "text" at bounding box center [215, 31] width 84 height 11
paste input "251006900572"
type input "251006900572"
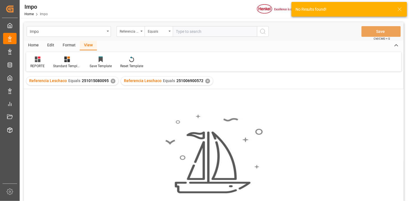
click at [112, 82] on div "✕" at bounding box center [113, 81] width 5 height 5
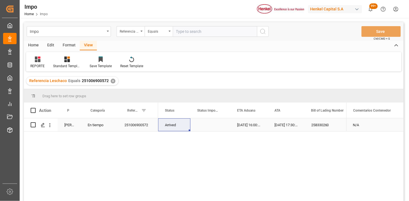
click at [129, 126] on div "251006900572" at bounding box center [138, 124] width 40 height 13
click at [51, 127] on icon "open menu" at bounding box center [50, 125] width 6 height 6
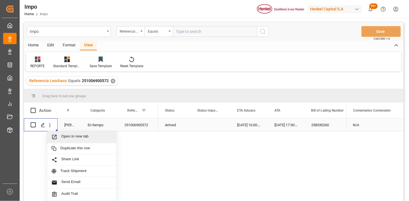
click at [61, 137] on span "Open in new tab" at bounding box center [86, 137] width 51 height 6
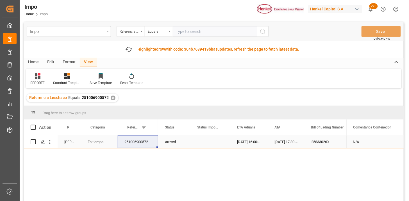
drag, startPoint x: 204, startPoint y: 28, endPoint x: 206, endPoint y: 31, distance: 2.9
click at [205, 29] on input "text" at bounding box center [215, 31] width 84 height 11
paste input "251006900614"
type input "251006900614"
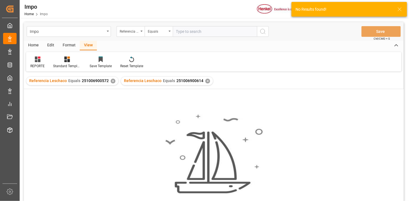
click at [112, 99] on div "No results found. Please try updating the filters/search for smooth sailing." at bounding box center [214, 152] width 380 height 127
click at [112, 82] on div "✕" at bounding box center [113, 81] width 5 height 5
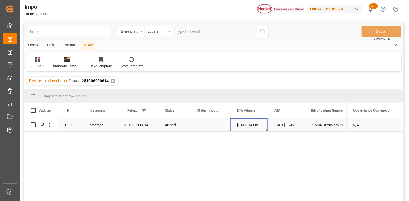
click at [260, 123] on div "08-10-2025 14:00:00" at bounding box center [248, 124] width 37 height 13
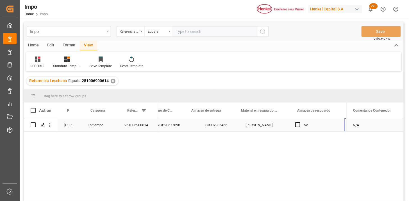
scroll to position [0, 217]
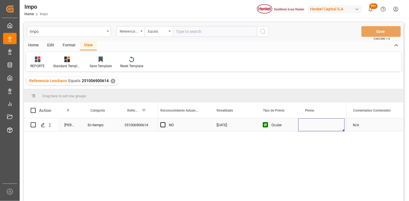
click at [311, 124] on div "Press SPACE to select this row." at bounding box center [321, 124] width 46 height 13
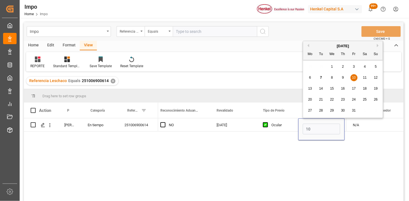
type input "10-10-2025"
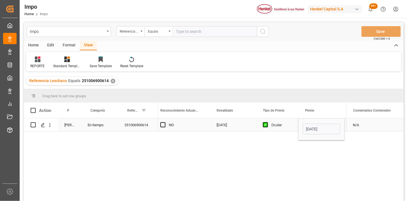
click at [279, 128] on div "Ocular" at bounding box center [281, 125] width 20 height 13
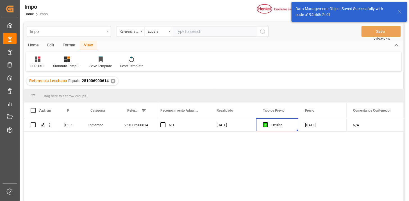
click at [214, 33] on input "text" at bounding box center [215, 31] width 84 height 11
paste input "251006900615"
type input "251006900615"
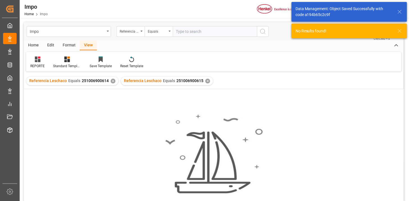
click at [111, 83] on div "✕" at bounding box center [113, 81] width 5 height 5
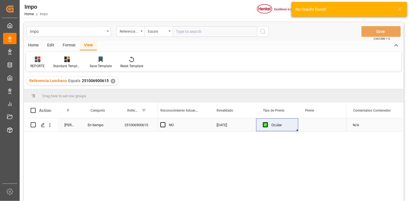
click at [313, 121] on div "Press SPACE to select this row." at bounding box center [321, 124] width 46 height 13
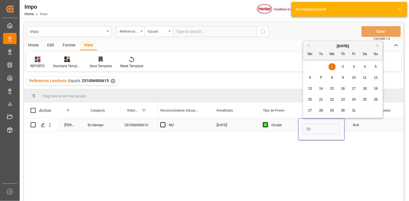
type input "10-10-2025"
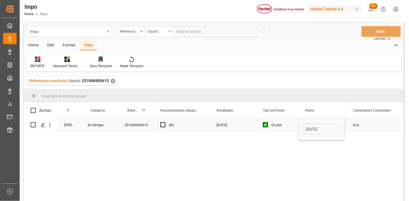
click at [293, 128] on div "Ocular" at bounding box center [277, 124] width 42 height 13
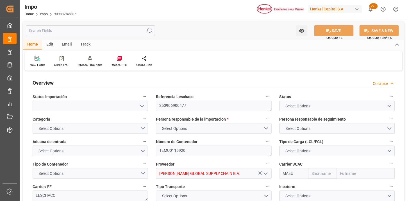
type input "Maersk"
type input "Maersk Line AS"
type input "2"
type input "11"
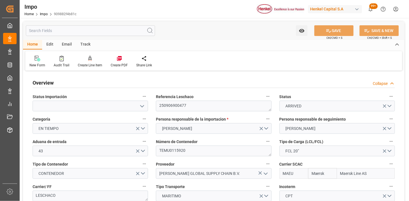
type input "[DATE]"
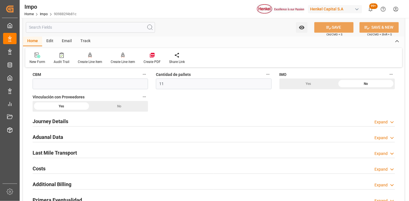
scroll to position [375, 0]
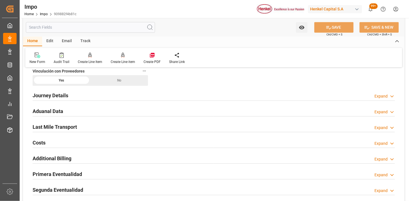
click at [122, 110] on div "Aduanal Data Expand" at bounding box center [214, 110] width 363 height 11
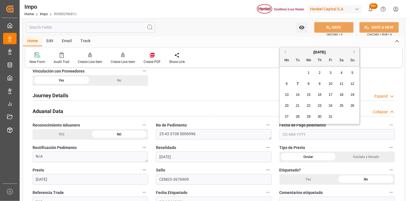
click at [304, 138] on input "text" at bounding box center [338, 134] width 116 height 11
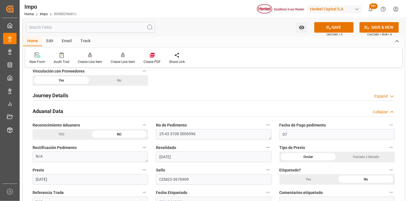
type input "[DATE]"
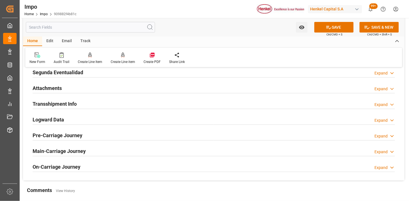
scroll to position [656, 0]
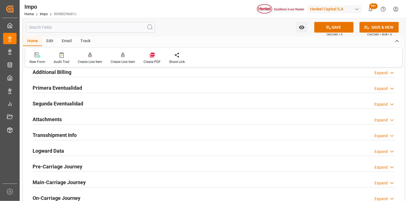
click at [67, 118] on div "Attachments Expand" at bounding box center [214, 119] width 363 height 11
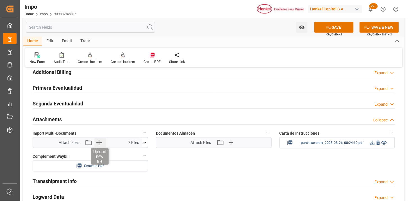
click at [97, 141] on icon "button" at bounding box center [98, 142] width 9 height 9
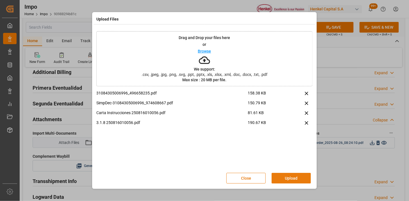
click at [292, 175] on button "Upload" at bounding box center [291, 178] width 39 height 11
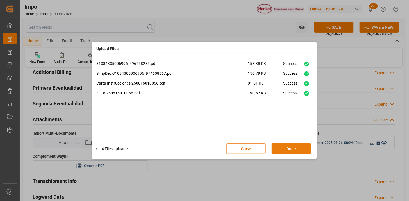
click at [295, 145] on button "Done" at bounding box center [291, 148] width 39 height 11
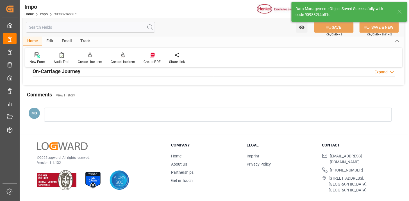
scroll to position [461, 0]
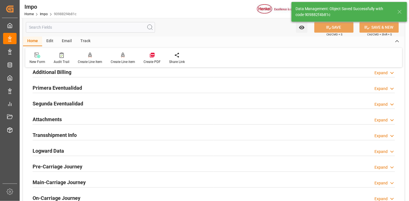
click at [112, 121] on div "Attachments Expand" at bounding box center [214, 119] width 363 height 11
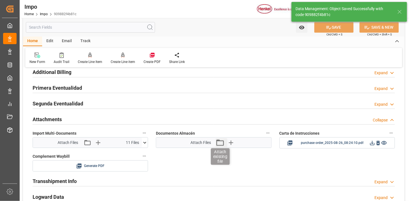
click at [217, 143] on icon "button" at bounding box center [220, 142] width 8 height 6
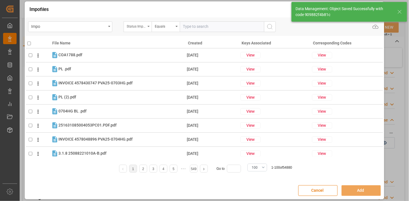
click at [144, 26] on div "Status Importación" at bounding box center [136, 25] width 19 height 6
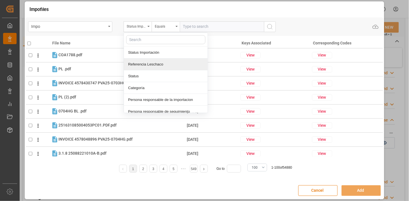
click at [158, 66] on div "Referencia Leschaco" at bounding box center [166, 64] width 84 height 12
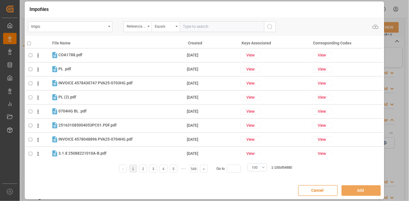
click at [233, 22] on input "text" at bounding box center [222, 26] width 84 height 11
paste input "250906900477"
type input "250906900477"
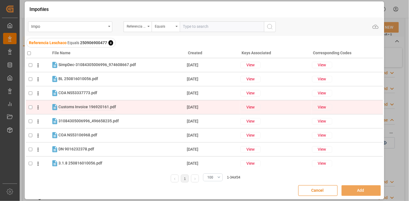
click at [105, 109] on span "Customs Invoice 196920161.pdf" at bounding box center [87, 107] width 58 height 4
checkbox input "true"
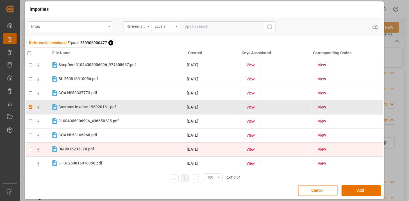
click at [87, 146] on div "DN 9016232378.pdf DN 9016232378.pdf" at bounding box center [76, 149] width 36 height 6
checkbox input "true"
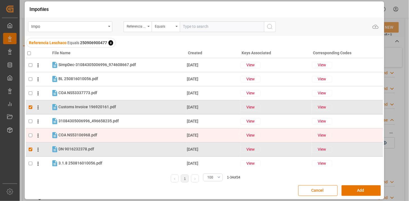
drag, startPoint x: 88, startPoint y: 139, endPoint x: 87, endPoint y: 132, distance: 6.2
click at [88, 138] on div "COA NS53106968.pdf COA NS53106968.pdf" at bounding box center [122, 135] width 128 height 7
checkbox input "true"
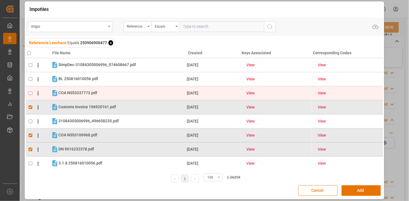
click at [80, 90] on div "COA NS53337773.pdf COA NS53337773.pdf" at bounding box center [77, 93] width 39 height 6
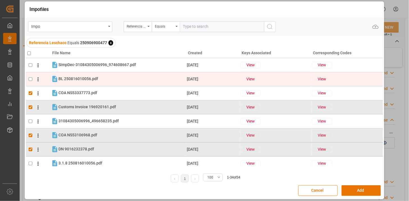
checkbox input "true"
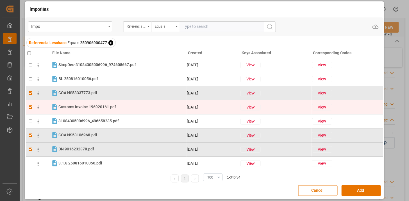
drag, startPoint x: 78, startPoint y: 120, endPoint x: 79, endPoint y: 113, distance: 6.7
click at [78, 119] on span "31084305006996_496658235.pdf" at bounding box center [88, 121] width 60 height 4
checkbox input "true"
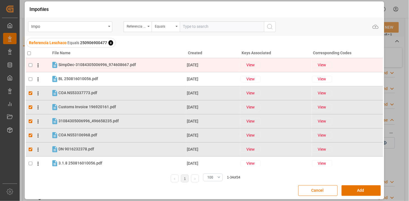
click at [89, 64] on span "SimpDec-31084305006996_974608667.pdf" at bounding box center [97, 64] width 78 height 4
checkbox input "true"
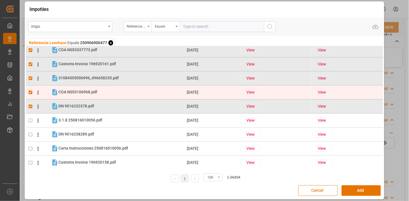
scroll to position [62, 0]
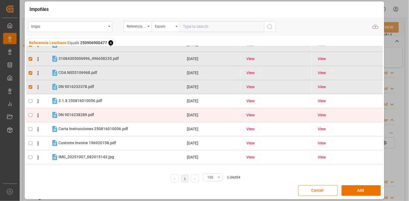
click at [107, 116] on div "DN 9016238289.pdf DN 9016238289.pdf" at bounding box center [122, 114] width 128 height 7
checkbox input "true"
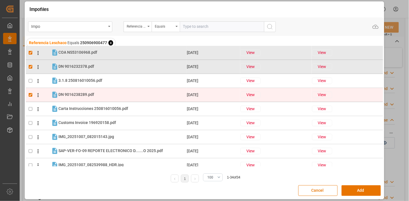
scroll to position [94, 0]
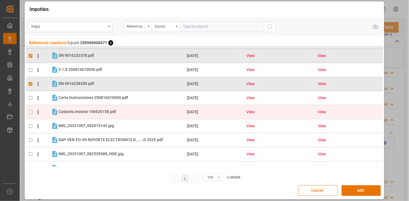
click at [96, 115] on div "Customs Invoice 196920158.pdf Customs Invoice 196920158.pdf" at bounding box center [122, 111] width 128 height 7
checkbox input "true"
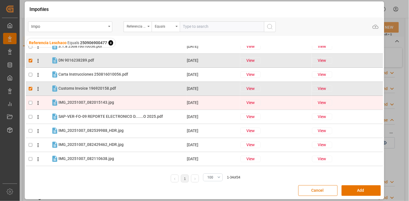
scroll to position [125, 0]
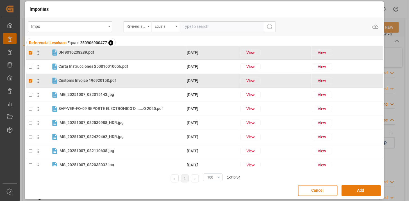
click at [350, 190] on button "Add" at bounding box center [361, 190] width 39 height 11
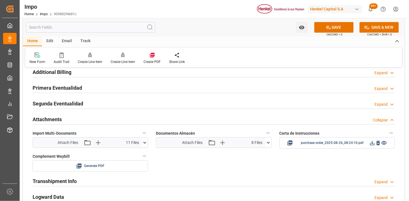
click at [271, 147] on button at bounding box center [269, 142] width 6 height 10
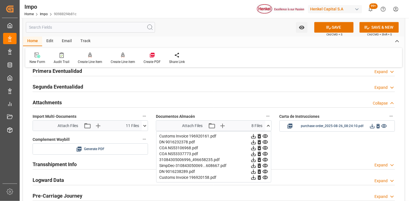
scroll to position [492, 0]
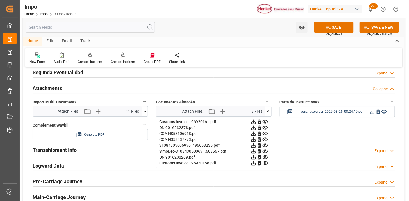
click at [266, 111] on icon at bounding box center [269, 111] width 6 height 6
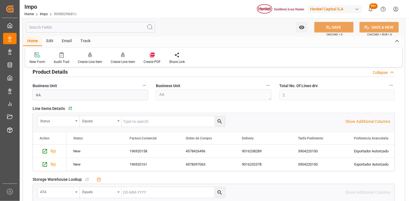
scroll to position [180, 0]
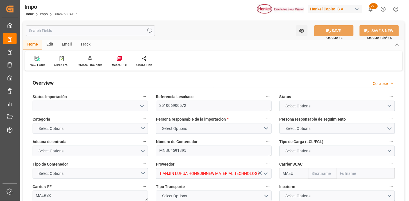
type input "Maersk"
type input "Maersk Line AS"
type input "1"
type input "50"
type input "20"
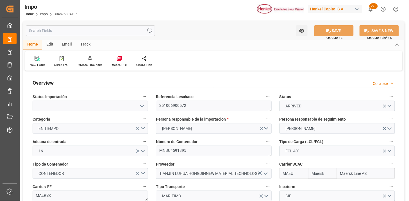
type input "[DATE]"
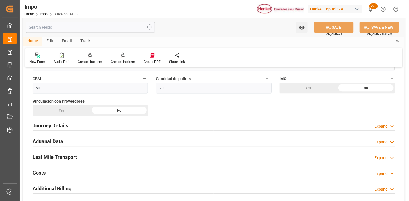
scroll to position [343, 0]
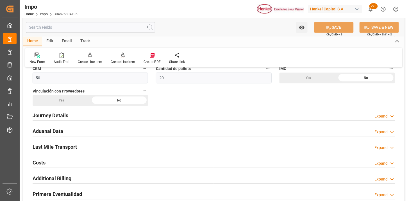
click at [139, 129] on div "Aduanal Data Expand" at bounding box center [214, 130] width 363 height 11
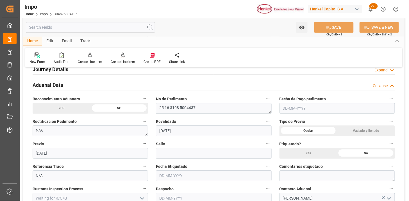
scroll to position [406, 0]
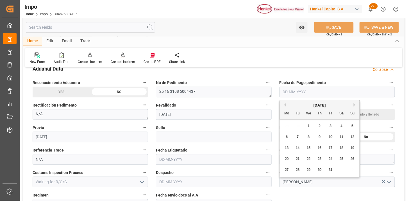
click at [299, 93] on input "text" at bounding box center [338, 92] width 116 height 11
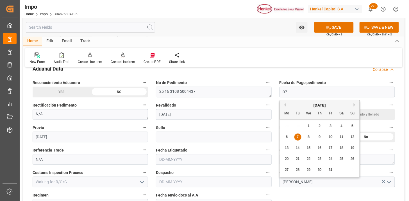
type input "[DATE]"
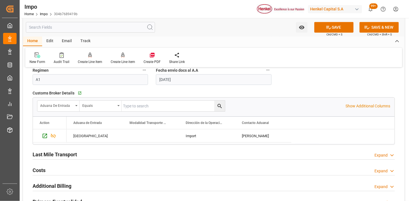
scroll to position [562, 0]
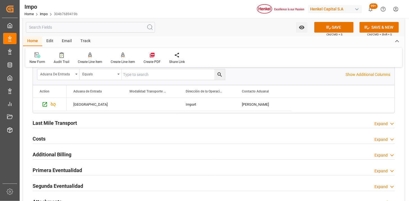
click at [139, 123] on div "Last Mile Transport Expand" at bounding box center [214, 122] width 363 height 11
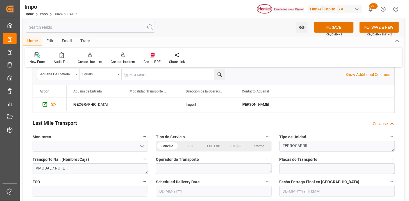
click at [139, 123] on div "Last Mile Transport Collapse" at bounding box center [214, 122] width 363 height 11
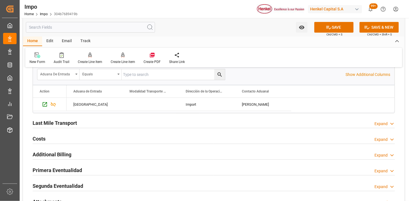
scroll to position [593, 0]
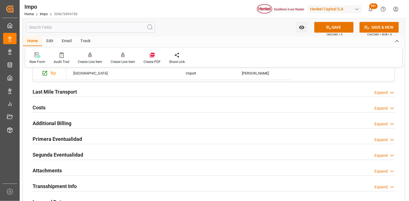
click at [126, 139] on div "Primera Eventualidad Expand" at bounding box center [214, 138] width 363 height 11
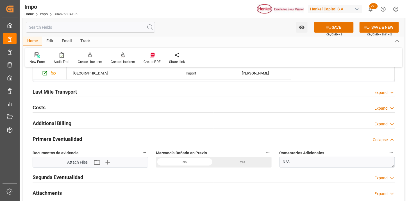
click at [193, 162] on div "No" at bounding box center [185, 162] width 58 height 11
click at [108, 164] on icon "button" at bounding box center [107, 162] width 9 height 9
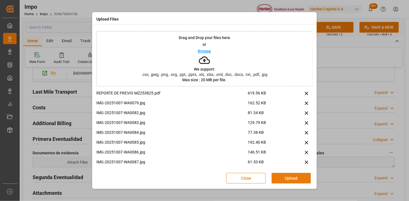
click at [288, 181] on button "Upload" at bounding box center [291, 178] width 39 height 11
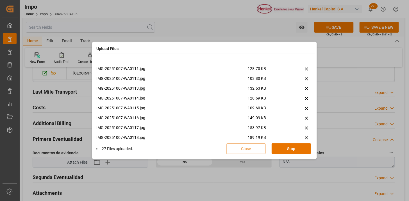
scroll to position [328, 0]
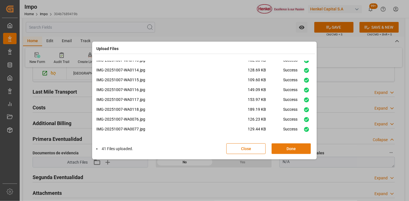
click at [302, 153] on button "Done" at bounding box center [291, 148] width 39 height 11
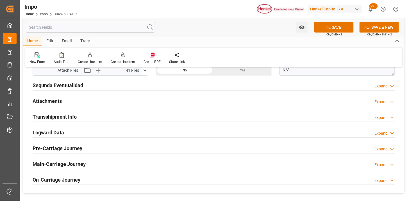
scroll to position [687, 0]
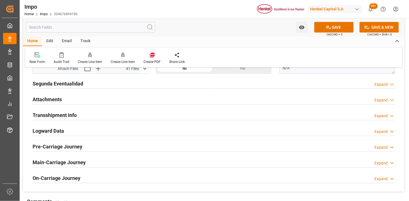
click at [103, 98] on div "Attachments Expand" at bounding box center [214, 99] width 363 height 11
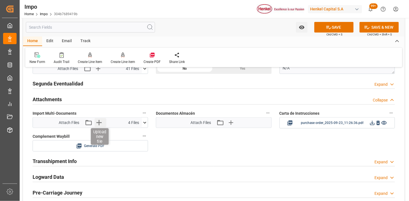
click at [100, 123] on icon "button" at bounding box center [98, 122] width 9 height 9
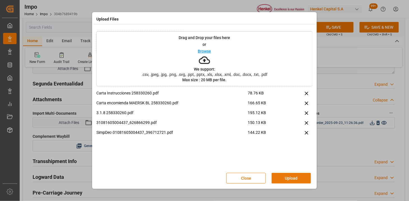
drag, startPoint x: 280, startPoint y: 175, endPoint x: 212, endPoint y: 152, distance: 71.0
click at [280, 175] on button "Upload" at bounding box center [291, 178] width 39 height 11
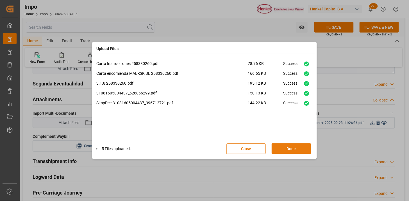
click at [288, 146] on button "Done" at bounding box center [291, 148] width 39 height 11
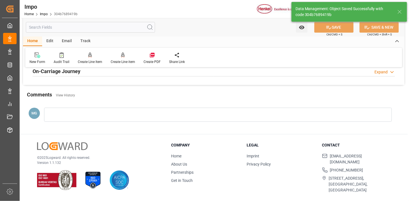
scroll to position [492, 0]
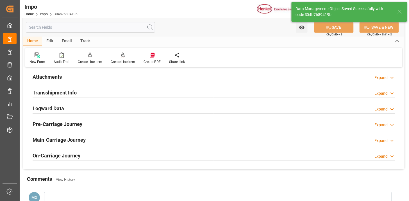
click at [98, 79] on div "Attachments Expand" at bounding box center [214, 76] width 363 height 11
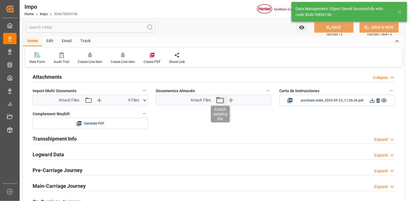
click at [218, 103] on icon "button" at bounding box center [220, 100] width 8 height 6
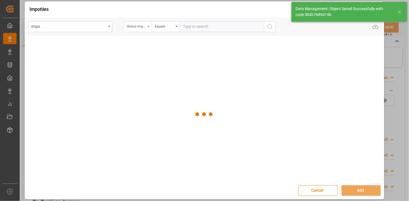
click at [141, 25] on div "Status Importación" at bounding box center [136, 25] width 19 height 6
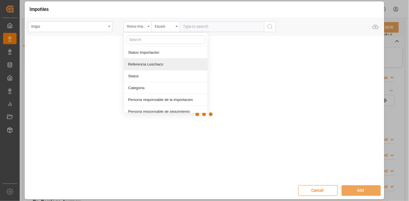
drag, startPoint x: 152, startPoint y: 64, endPoint x: 158, endPoint y: 60, distance: 6.4
click at [153, 63] on div "Referencia Leschaco" at bounding box center [166, 64] width 84 height 12
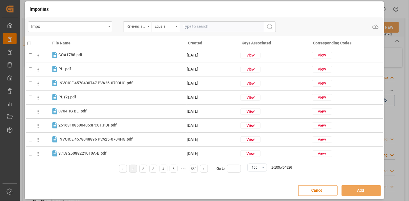
click at [200, 29] on input "text" at bounding box center [222, 26] width 84 height 11
paste input "251006900572"
type input "251006900572"
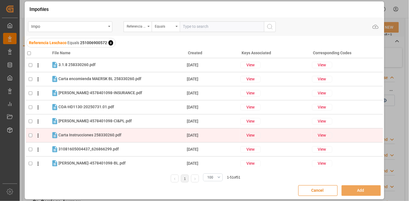
click at [130, 131] on td "Carta Instrucciones 258330260.pdf Carta Instrucciones 258330260.pdf" at bounding box center [119, 135] width 136 height 8
checkbox input "true"
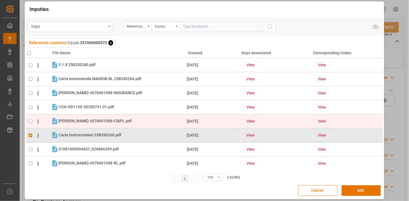
click at [128, 125] on td "[PERSON_NAME]-4578401098-CI&PL.pdf [PERSON_NAME]-4578401098-CI&PL.pdf" at bounding box center [119, 121] width 136 height 8
checkbox input "true"
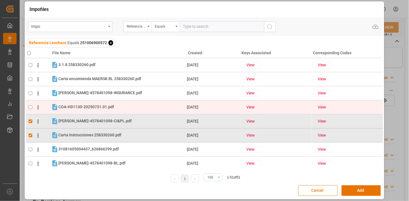
click at [124, 107] on div "COA-HD1130-20250731.01.pdf COA-HD1130-20250731.01.pdf" at bounding box center [122, 106] width 128 height 7
checkbox input "true"
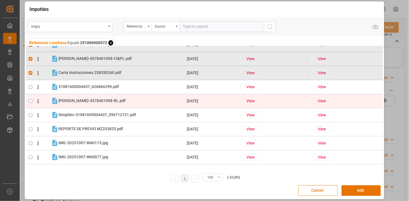
scroll to position [31, 0]
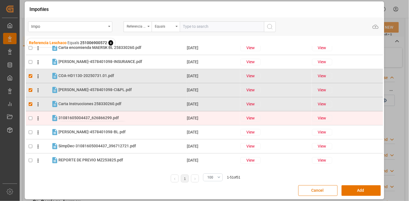
click at [97, 116] on span "31081605004437_626866299.pdf" at bounding box center [88, 118] width 60 height 4
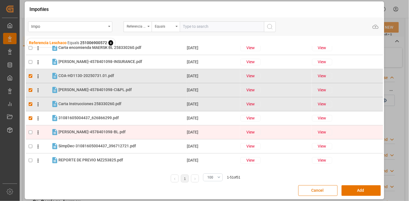
checkbox input "true"
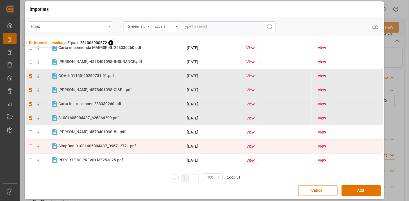
click at [89, 145] on span "SimpDec-31081605004437_396712721.pdf" at bounding box center [97, 146] width 78 height 4
checkbox input "true"
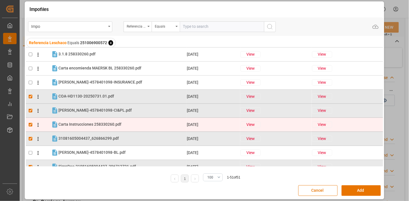
scroll to position [0, 0]
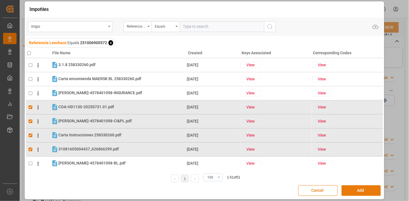
click at [360, 193] on button "Add" at bounding box center [361, 190] width 39 height 11
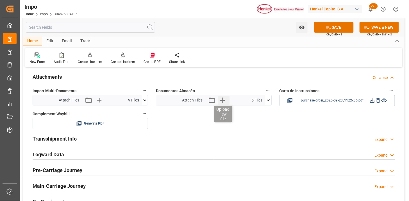
click at [222, 102] on icon "button" at bounding box center [222, 100] width 9 height 9
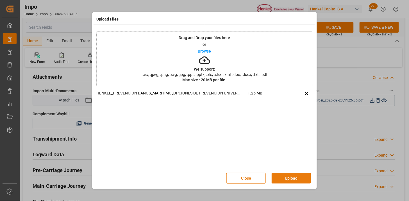
click at [282, 178] on button "Upload" at bounding box center [291, 178] width 39 height 11
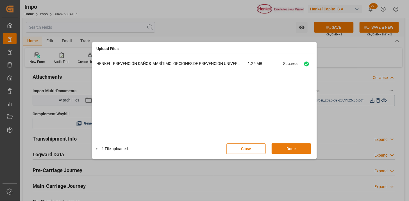
click at [304, 144] on button "Done" at bounding box center [291, 148] width 39 height 11
